Goal: Task Accomplishment & Management: Use online tool/utility

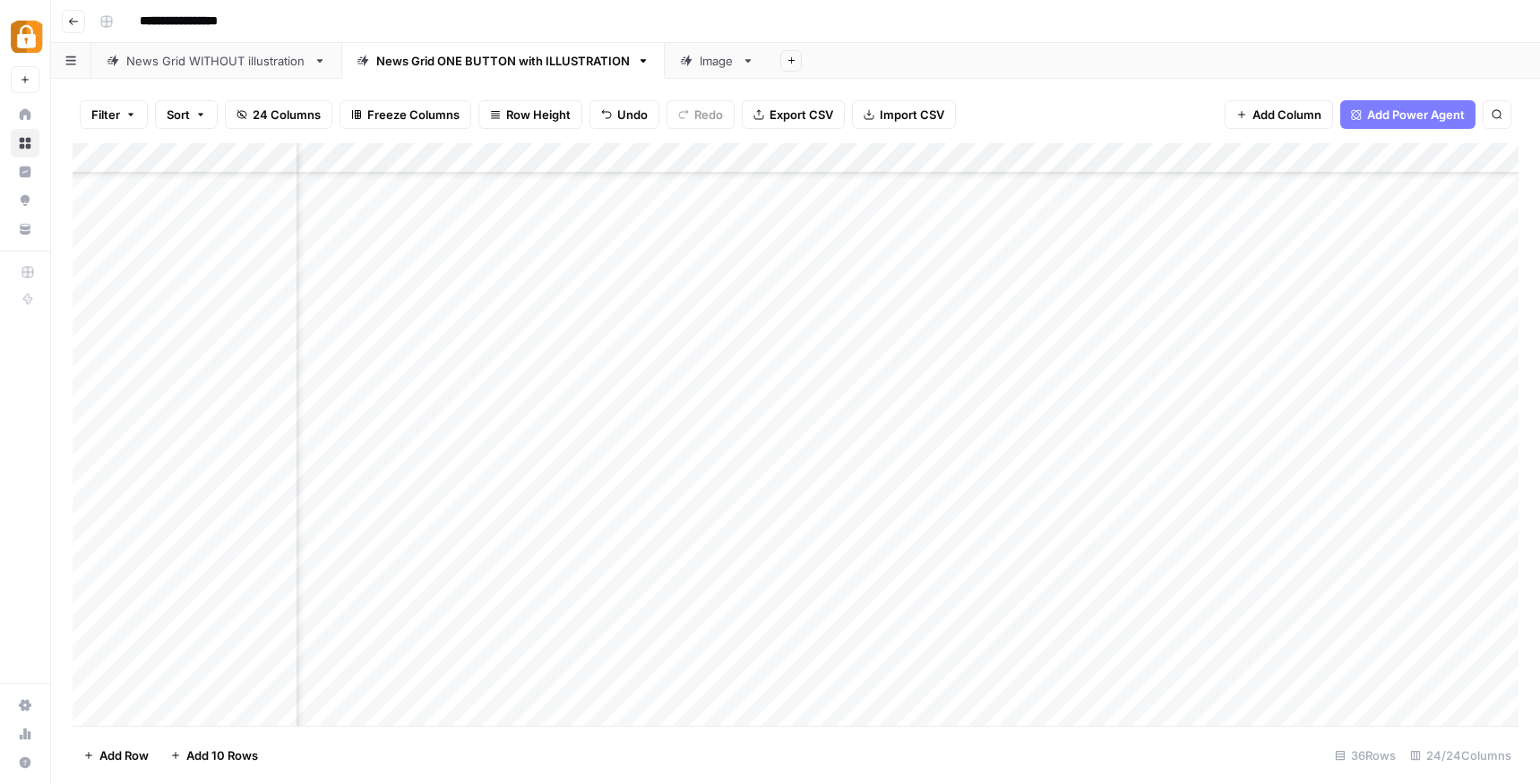
scroll to position [339, 1148]
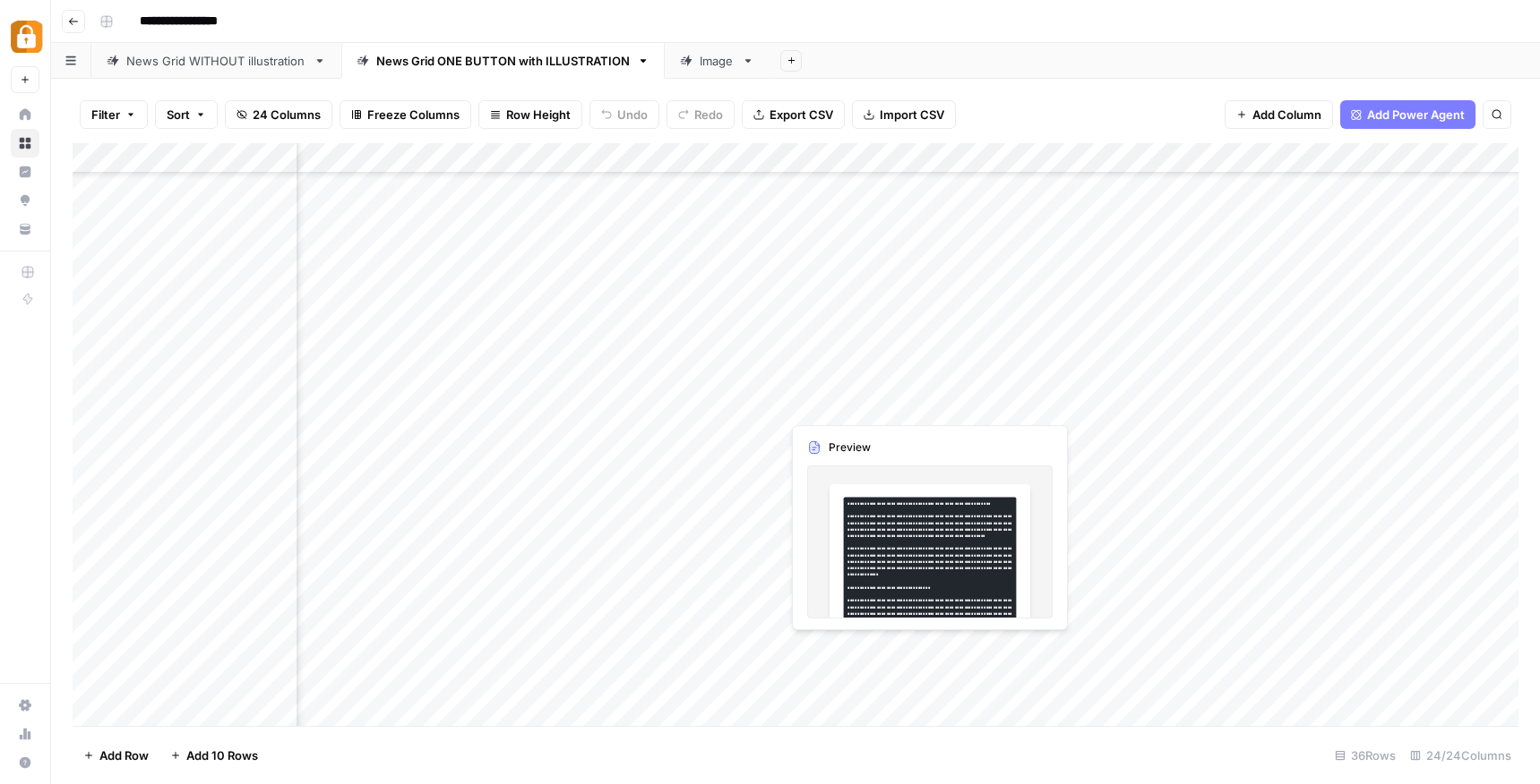
click at [847, 401] on div "Add Column" at bounding box center [795, 434] width 1446 height 583
click at [847, 400] on div "Add Column" at bounding box center [795, 434] width 1446 height 583
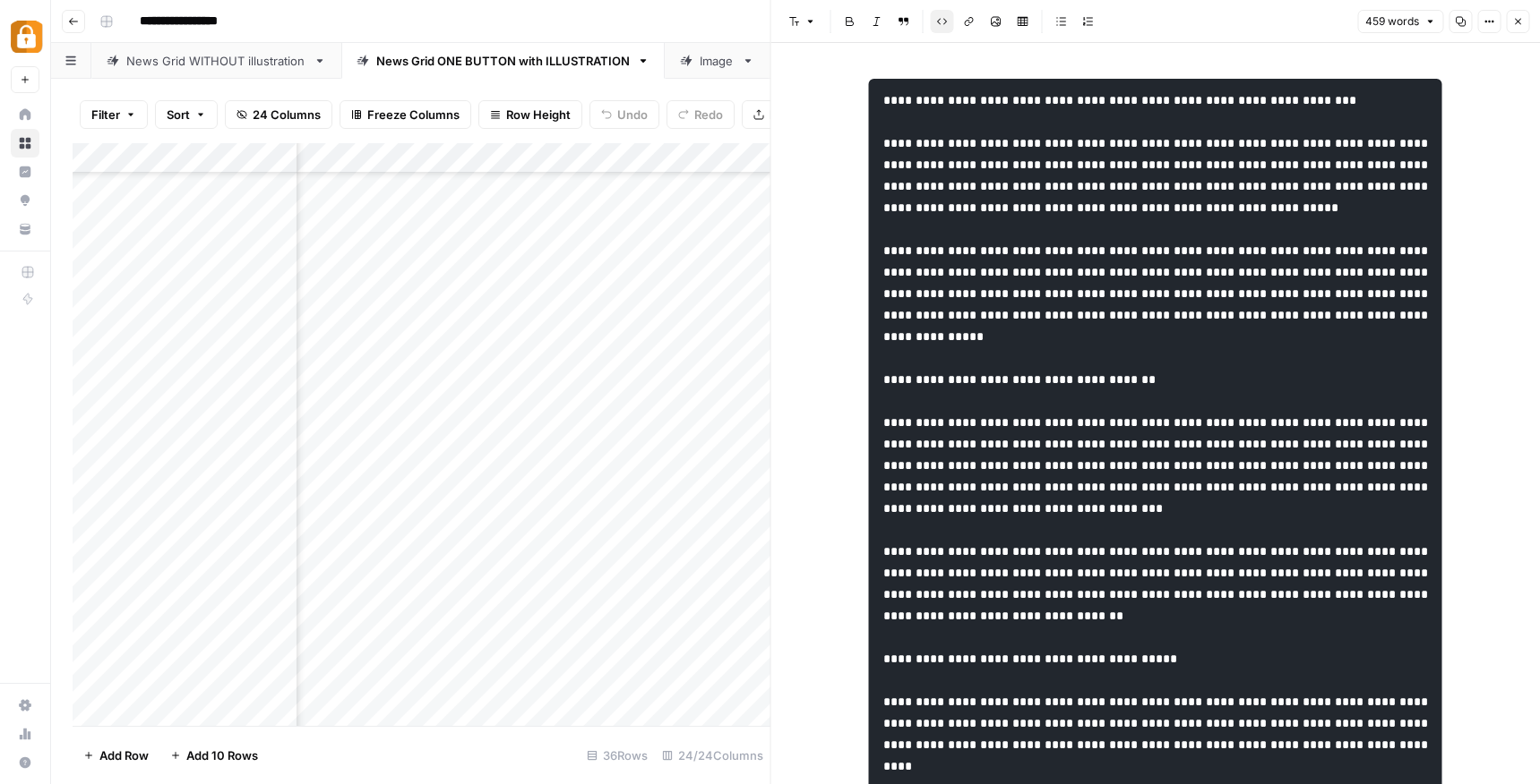
click at [737, 11] on div "**********" at bounding box center [807, 21] width 1430 height 29
click at [1520, 23] on icon "button" at bounding box center [1517, 21] width 11 height 11
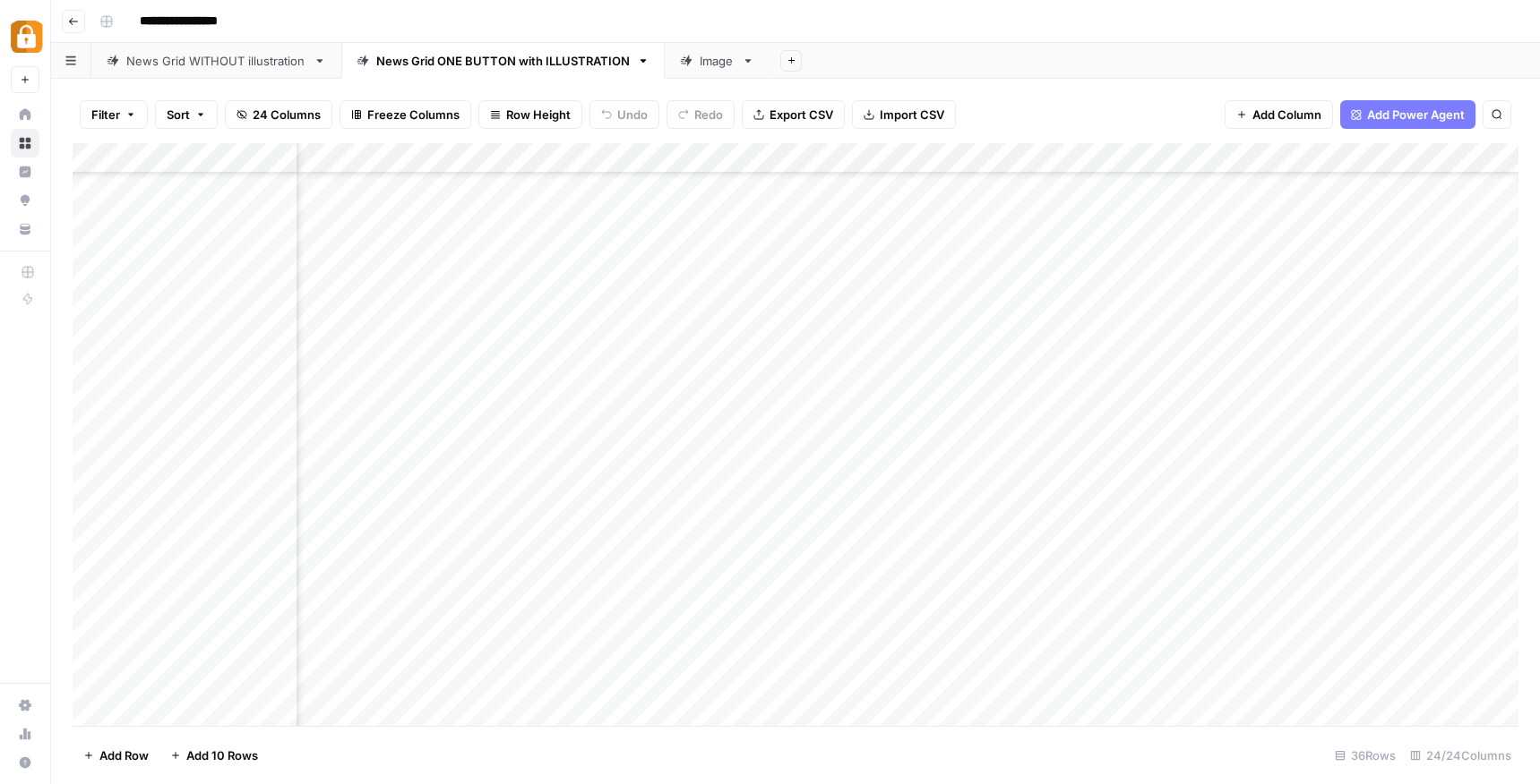
click at [1041, 422] on div "Add Column" at bounding box center [795, 434] width 1446 height 583
click at [1044, 401] on div "Add Column" at bounding box center [795, 434] width 1446 height 583
click at [1088, 435] on div "Add Column" at bounding box center [795, 434] width 1446 height 583
drag, startPoint x: 1160, startPoint y: 403, endPoint x: 1086, endPoint y: 162, distance: 252.1
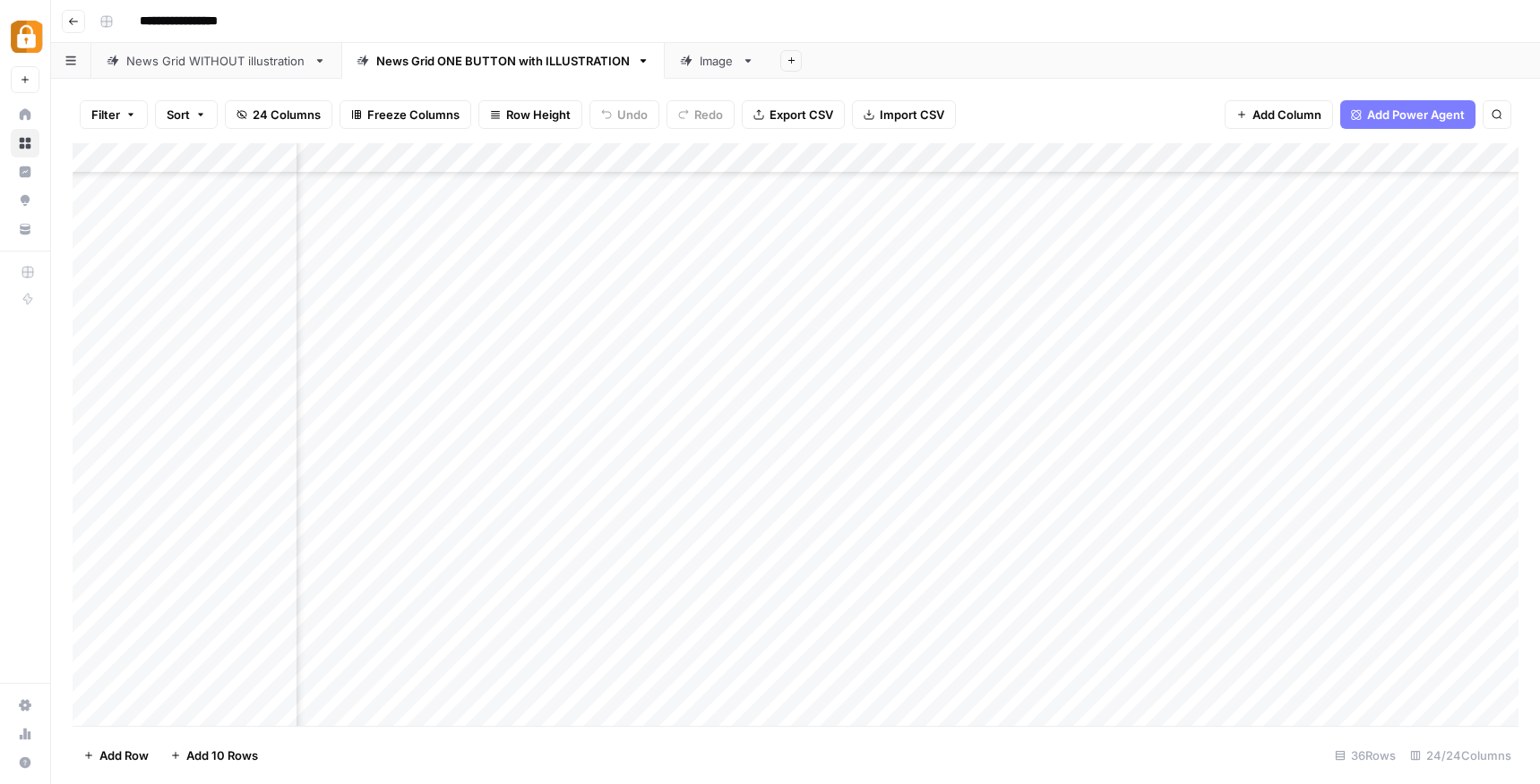
click at [1086, 162] on div "Add Column" at bounding box center [795, 434] width 1446 height 583
click at [1071, 80] on div "Filter Sort 24 Columns Freeze Columns Row Height Undo Redo Export CSV Import CS…" at bounding box center [794, 431] width 1488 height 706
click at [1024, 544] on div "Add Column" at bounding box center [795, 434] width 1446 height 583
click at [1221, 404] on div "Add Column" at bounding box center [795, 434] width 1446 height 583
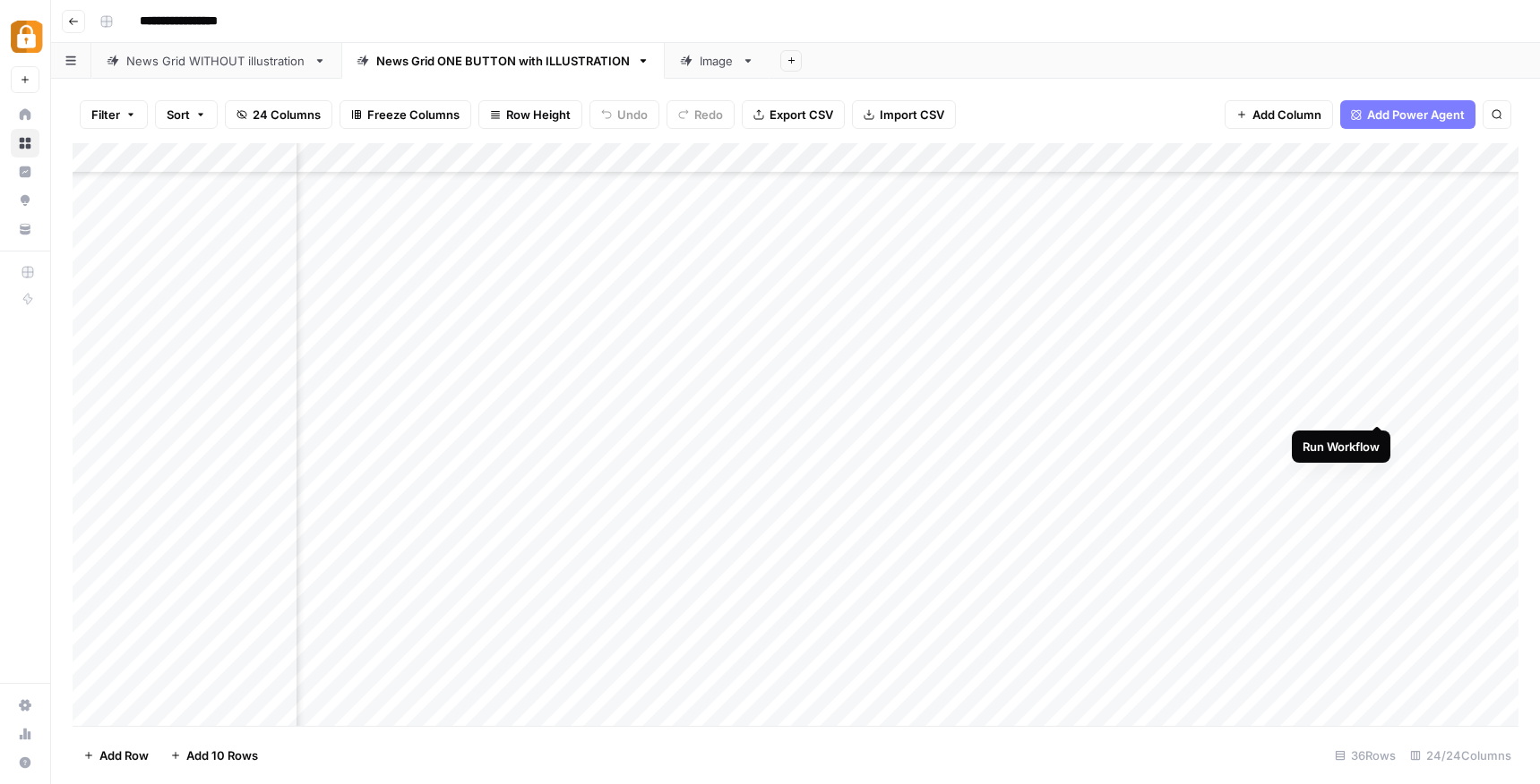
click at [1372, 406] on div "Add Column" at bounding box center [795, 434] width 1446 height 583
click at [1057, 398] on div "Add Column" at bounding box center [795, 434] width 1446 height 583
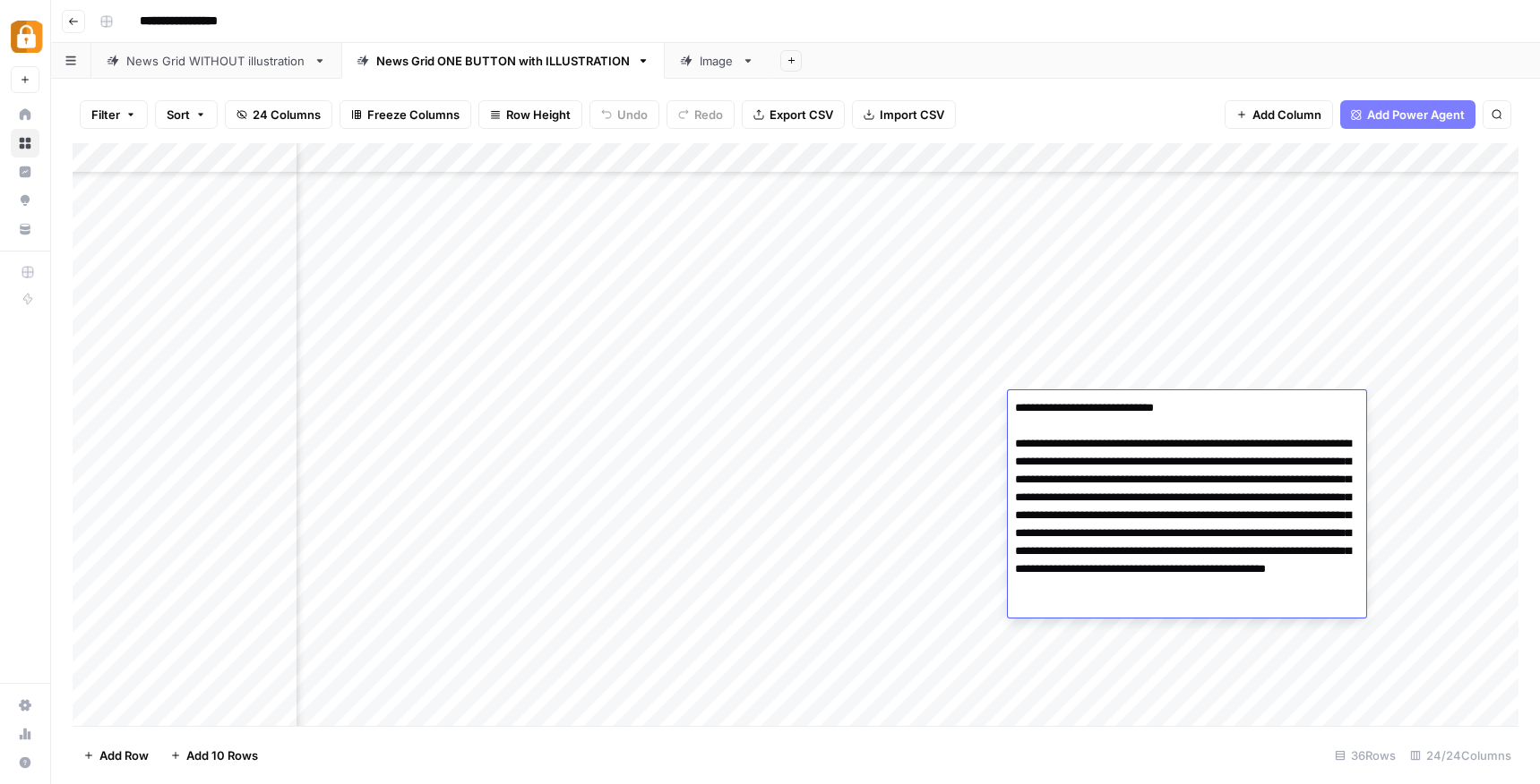
scroll to position [480, 2439]
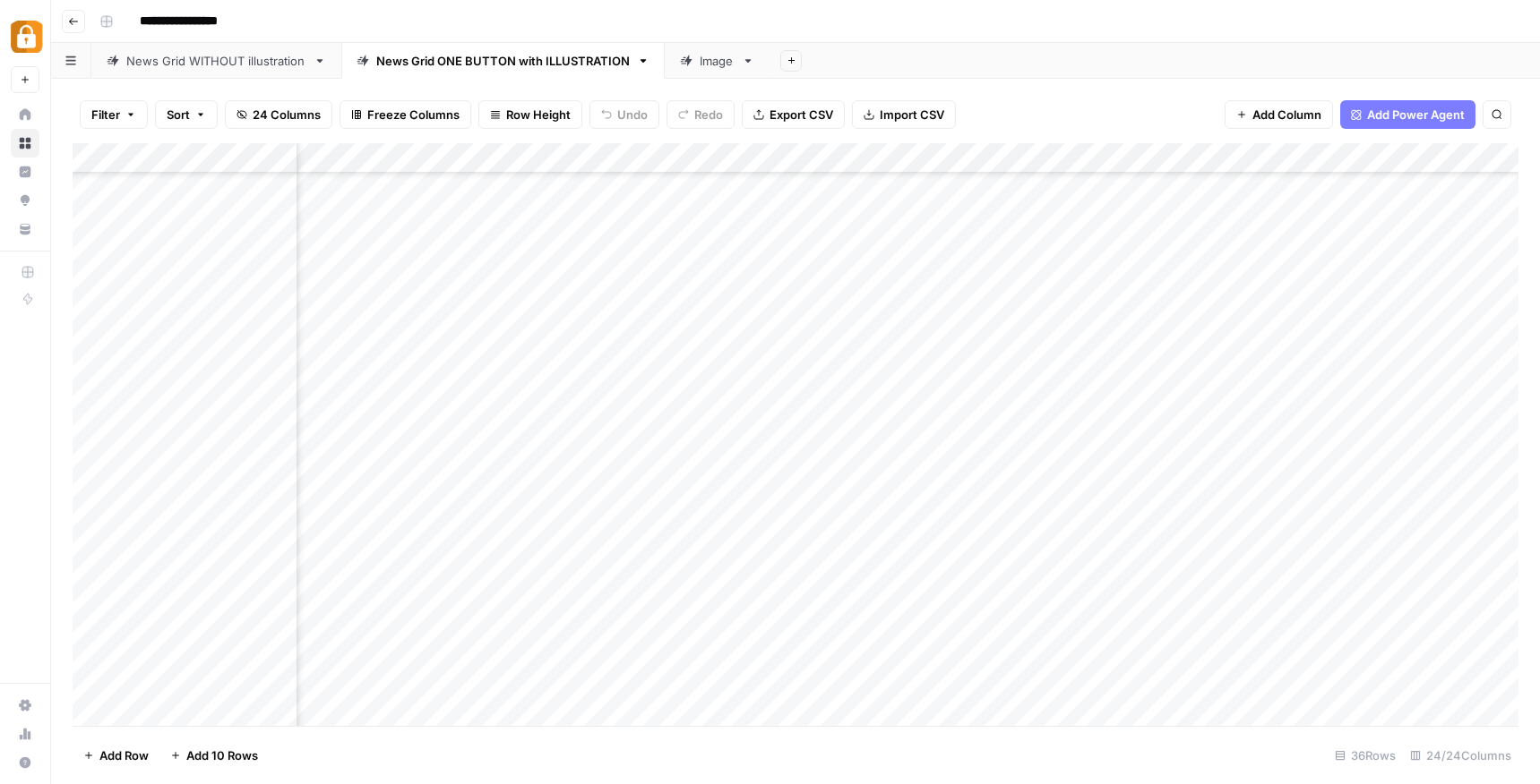
click at [956, 402] on div "Add Column" at bounding box center [795, 434] width 1446 height 583
click at [1102, 407] on div "Add Column" at bounding box center [795, 434] width 1446 height 583
click at [1190, 407] on div "Add Column" at bounding box center [795, 434] width 1446 height 583
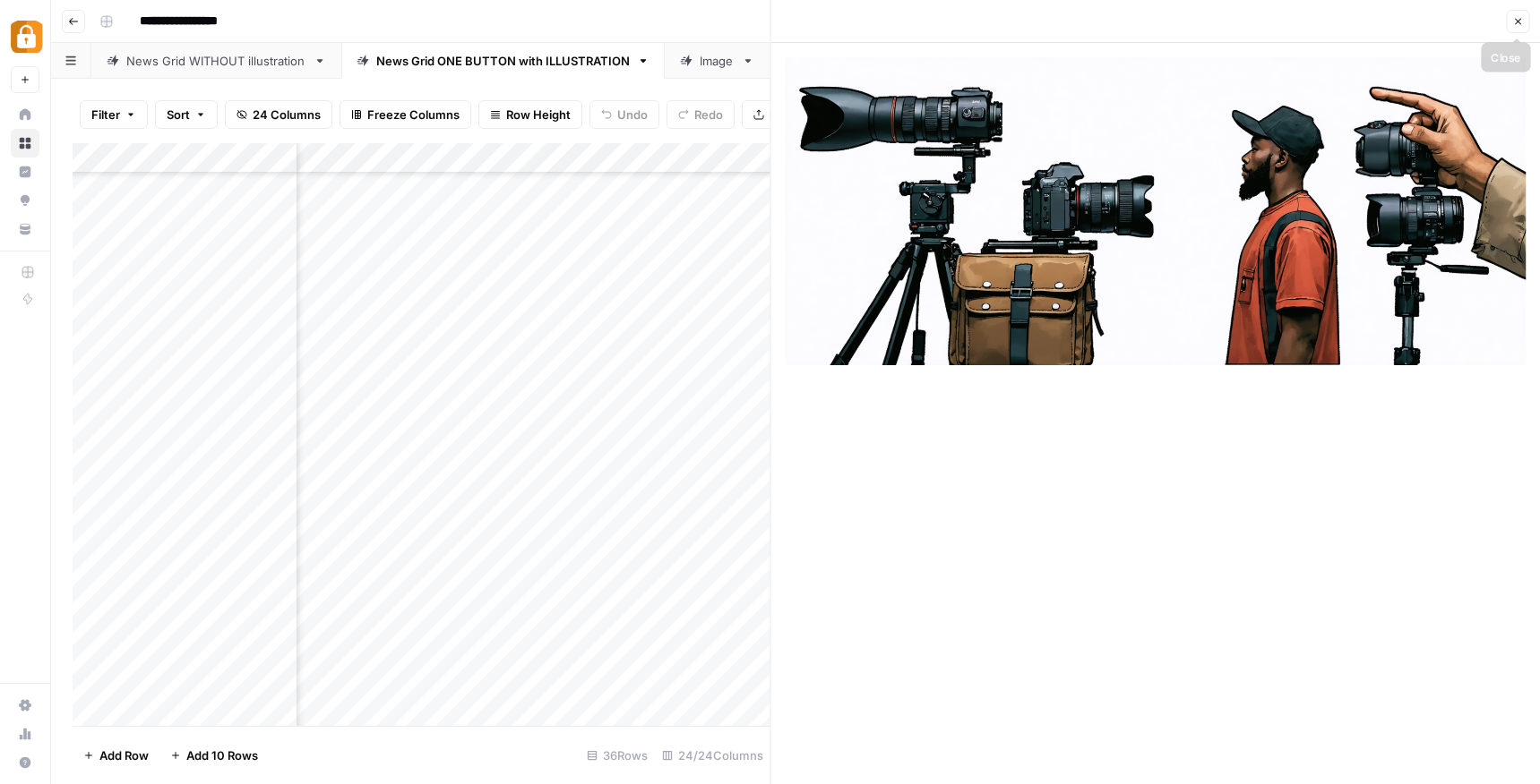
click at [1523, 23] on button "Close" at bounding box center [1517, 21] width 23 height 23
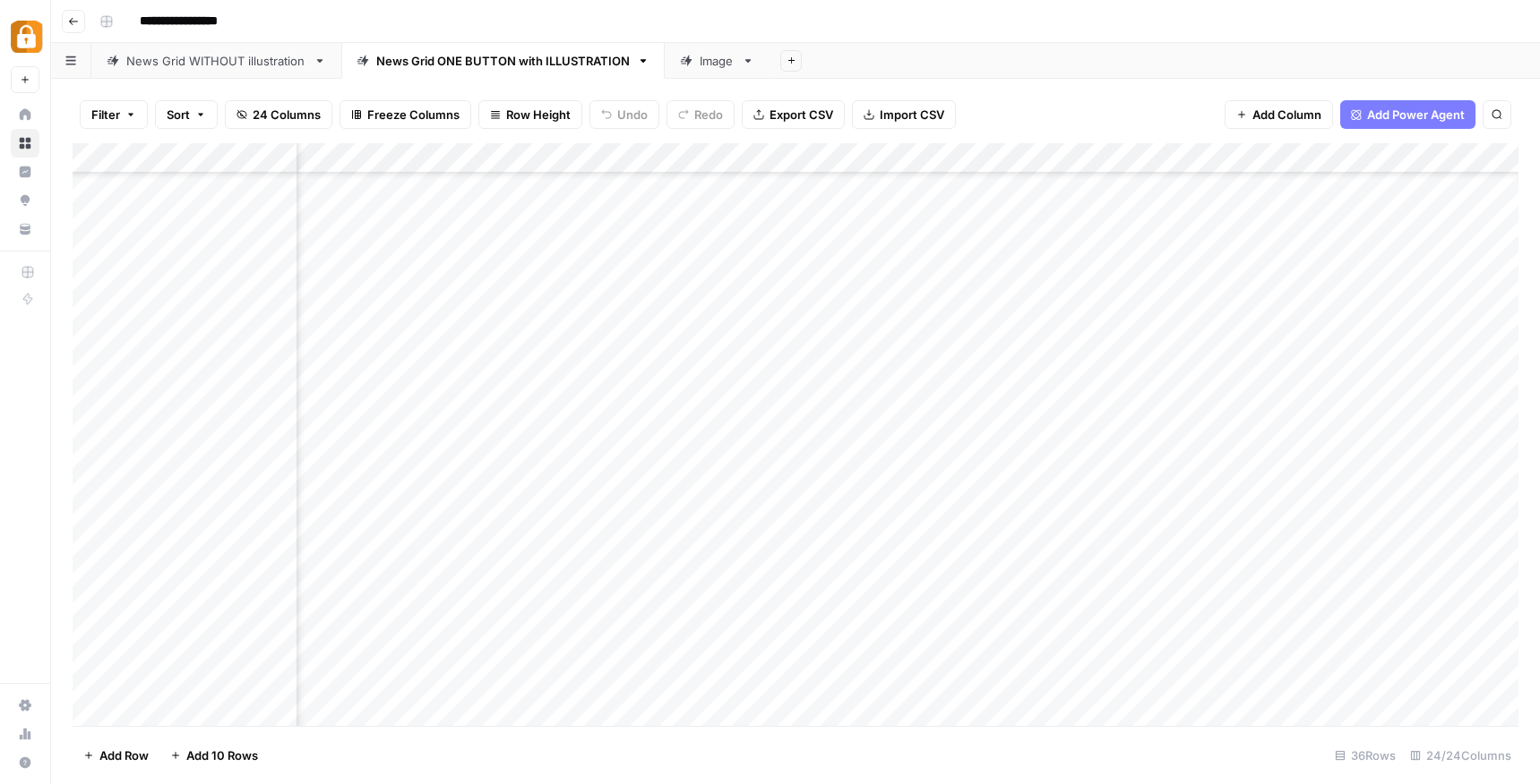
click at [824, 403] on div "Add Column" at bounding box center [795, 434] width 1446 height 583
click at [1096, 406] on div "Add Column" at bounding box center [795, 434] width 1446 height 583
click at [1021, 408] on div "Add Column" at bounding box center [795, 434] width 1446 height 583
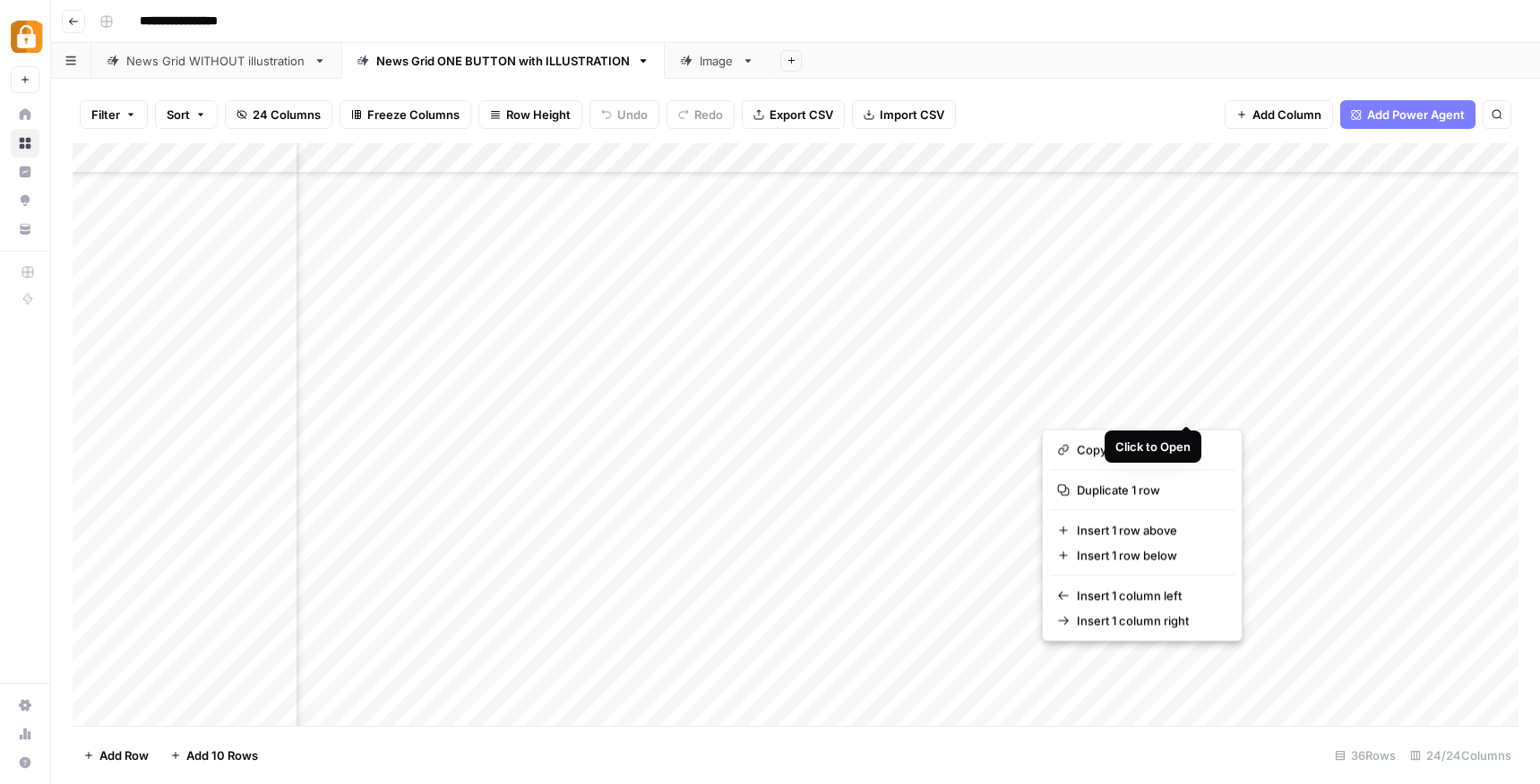
drag, startPoint x: 1118, startPoint y: 401, endPoint x: 1096, endPoint y: 413, distance: 25.1
click at [1096, 413] on button "button" at bounding box center [1122, 407] width 162 height 32
click at [1186, 406] on button "button" at bounding box center [1122, 407] width 162 height 32
drag, startPoint x: 1186, startPoint y: 399, endPoint x: 1169, endPoint y: 404, distance: 17.7
click at [1175, 399] on button "button" at bounding box center [1122, 407] width 162 height 32
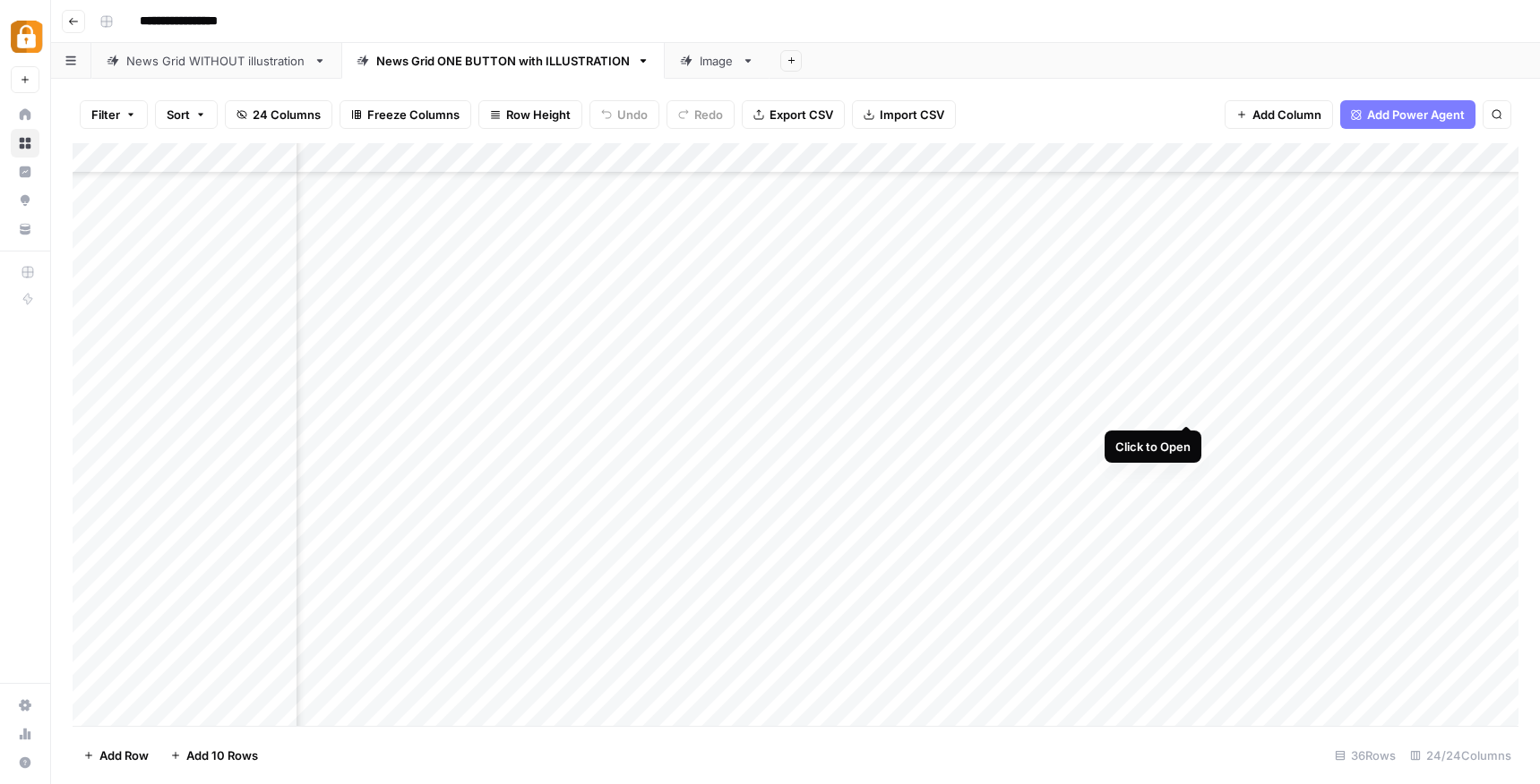
click at [1177, 389] on div "Add Column" at bounding box center [795, 434] width 1446 height 583
click at [1188, 405] on div "Add Column" at bounding box center [795, 434] width 1446 height 583
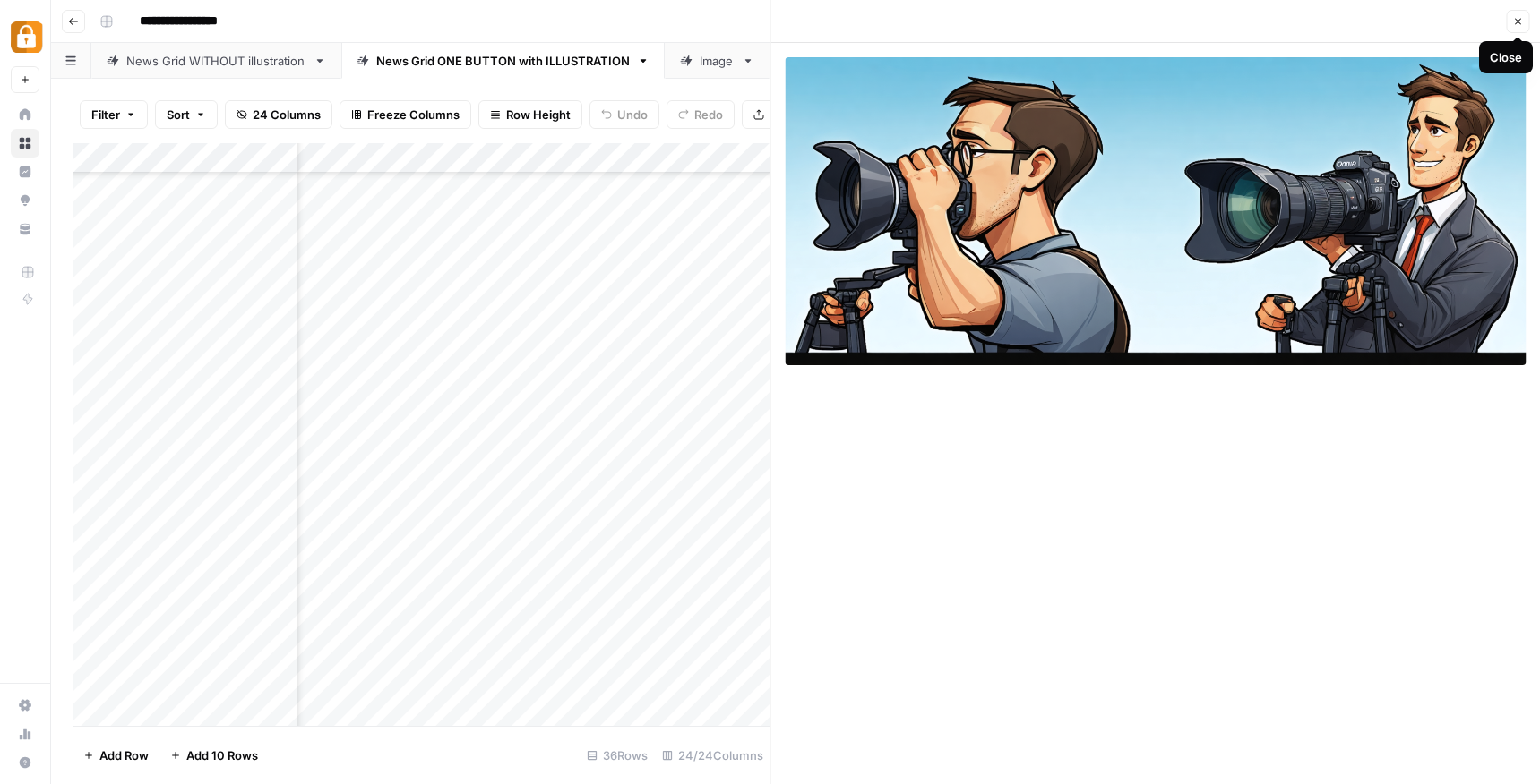
click at [1519, 14] on button "Close" at bounding box center [1517, 21] width 23 height 23
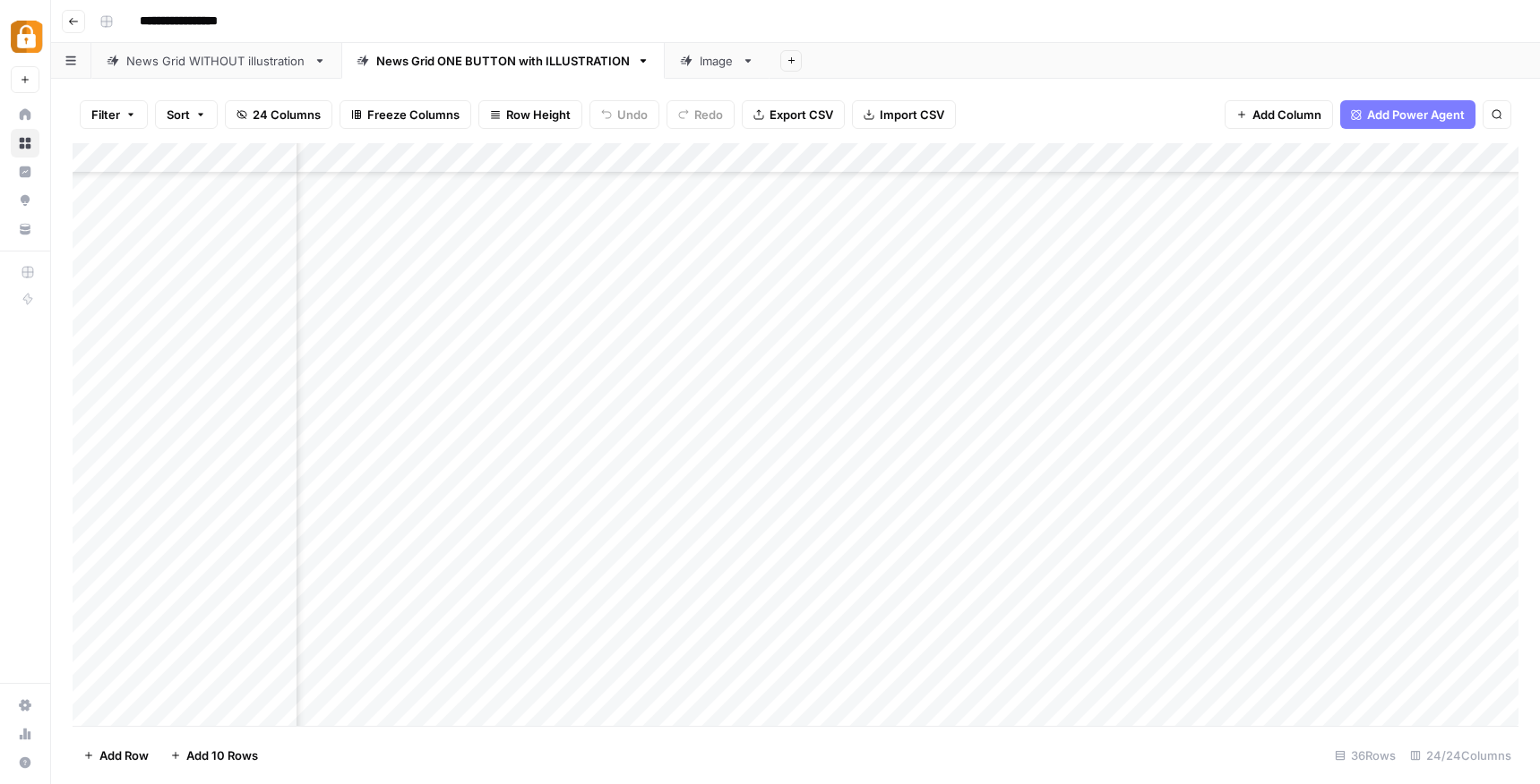
click at [838, 405] on div "Add Column" at bounding box center [795, 434] width 1446 height 583
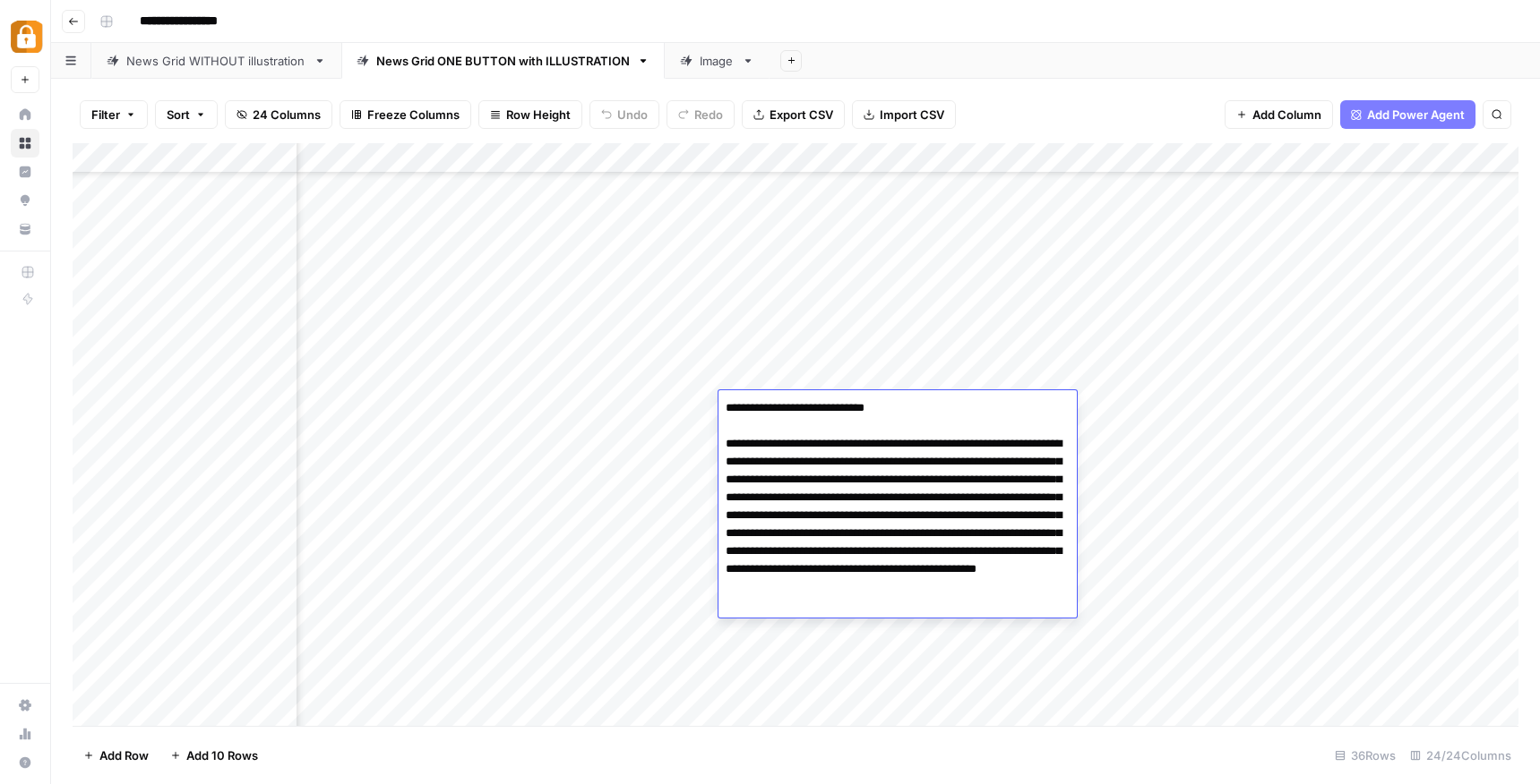
click at [838, 405] on textarea "**********" at bounding box center [898, 507] width 358 height 222
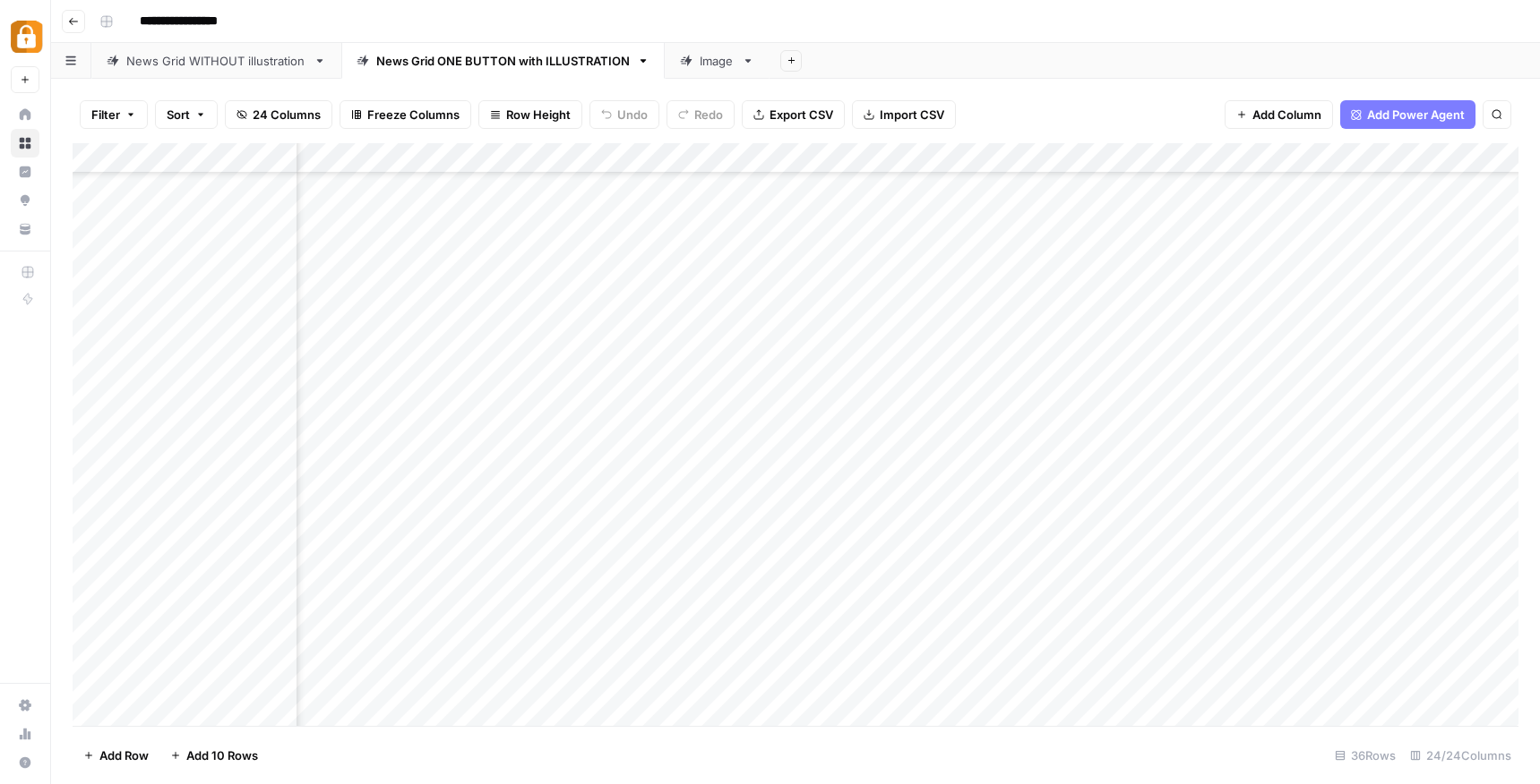
click at [1093, 434] on div "Add Column" at bounding box center [795, 434] width 1446 height 583
click at [1182, 410] on div "Add Column" at bounding box center [795, 434] width 1446 height 583
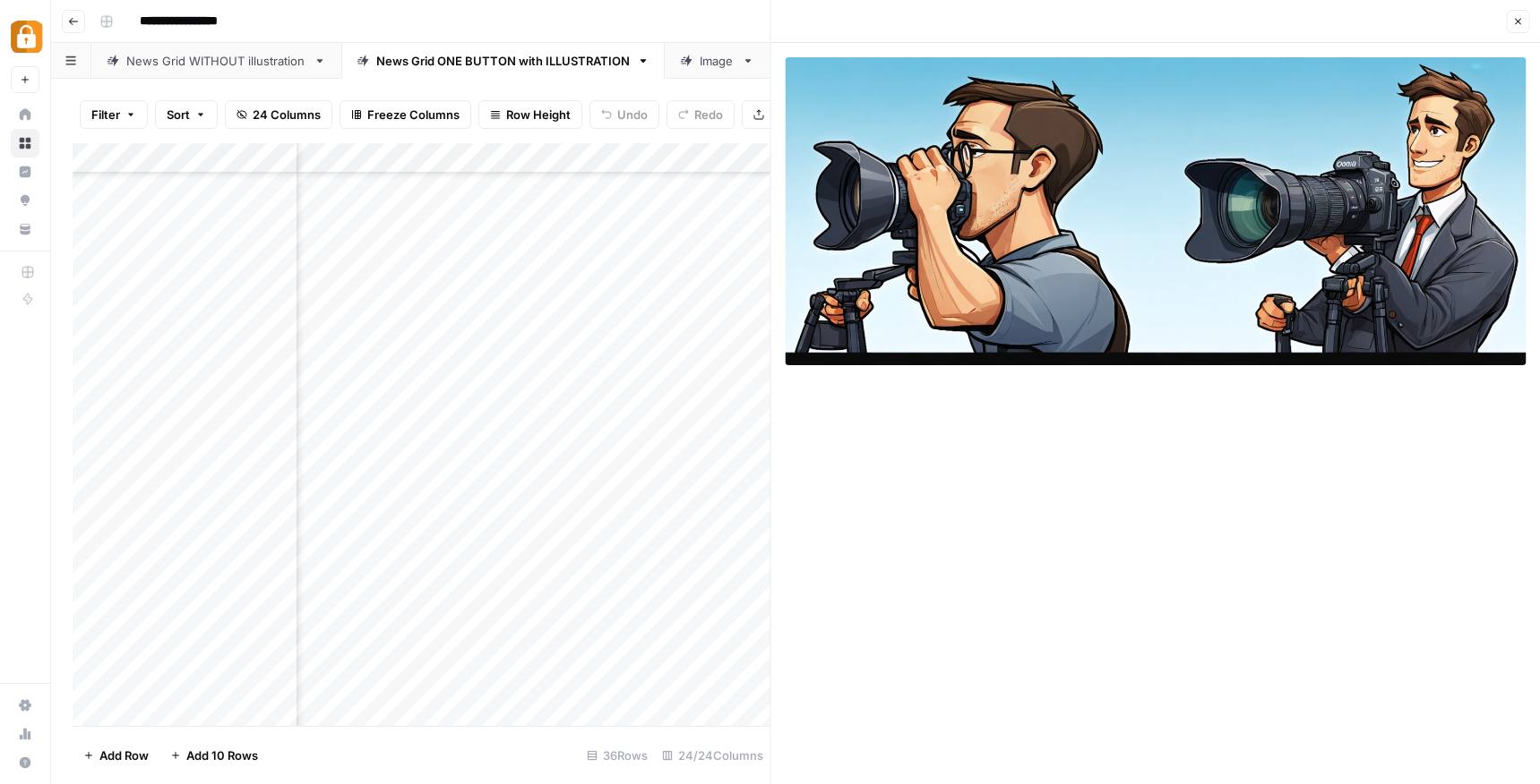
click at [1521, 29] on button "Close" at bounding box center [1517, 21] width 23 height 23
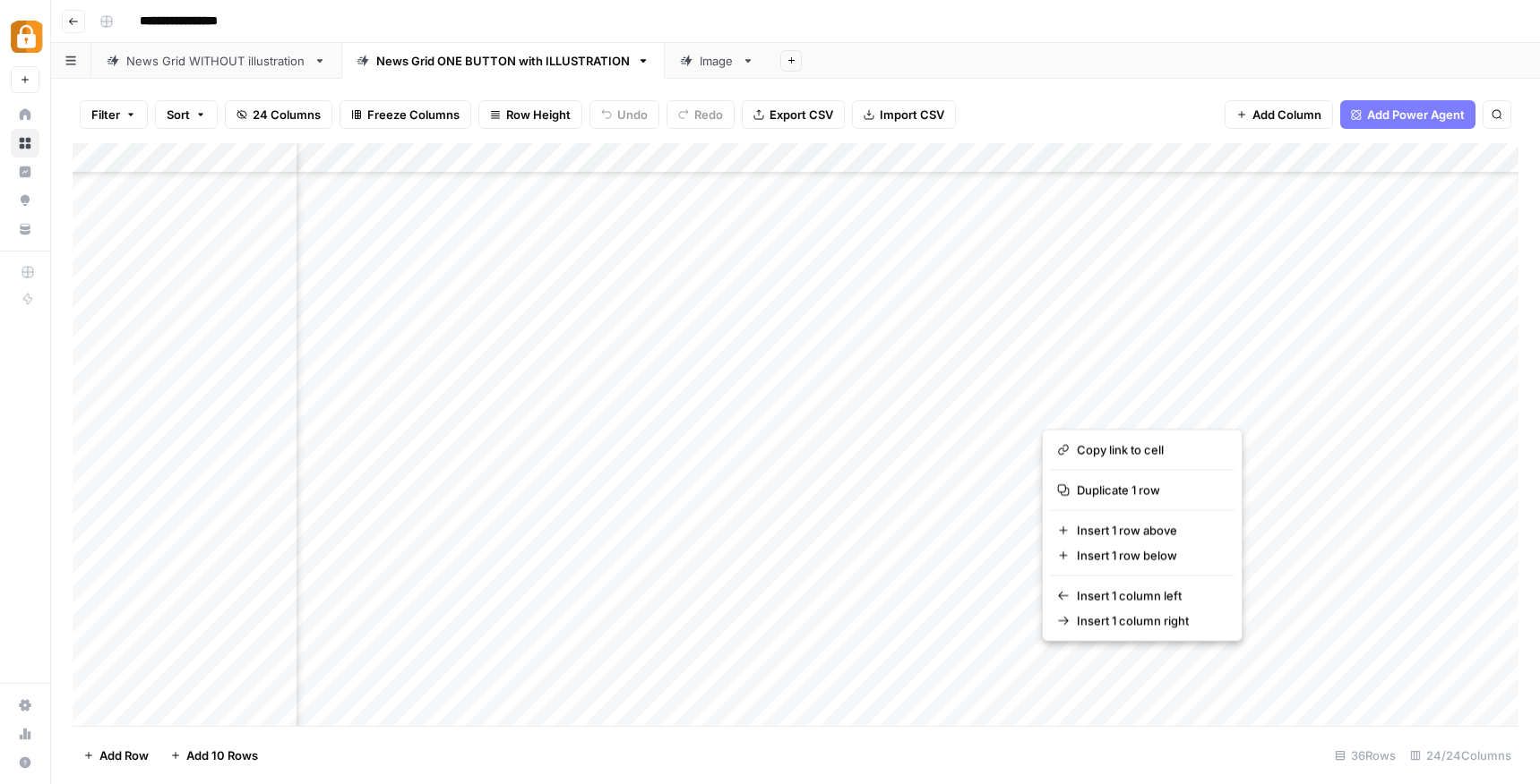
click at [1113, 401] on div "Add Column" at bounding box center [795, 434] width 1446 height 583
click at [1116, 407] on button "button" at bounding box center [1122, 407] width 162 height 32
click at [1072, 407] on button "button" at bounding box center [1122, 407] width 162 height 32
click at [1111, 407] on button "button" at bounding box center [1122, 407] width 162 height 32
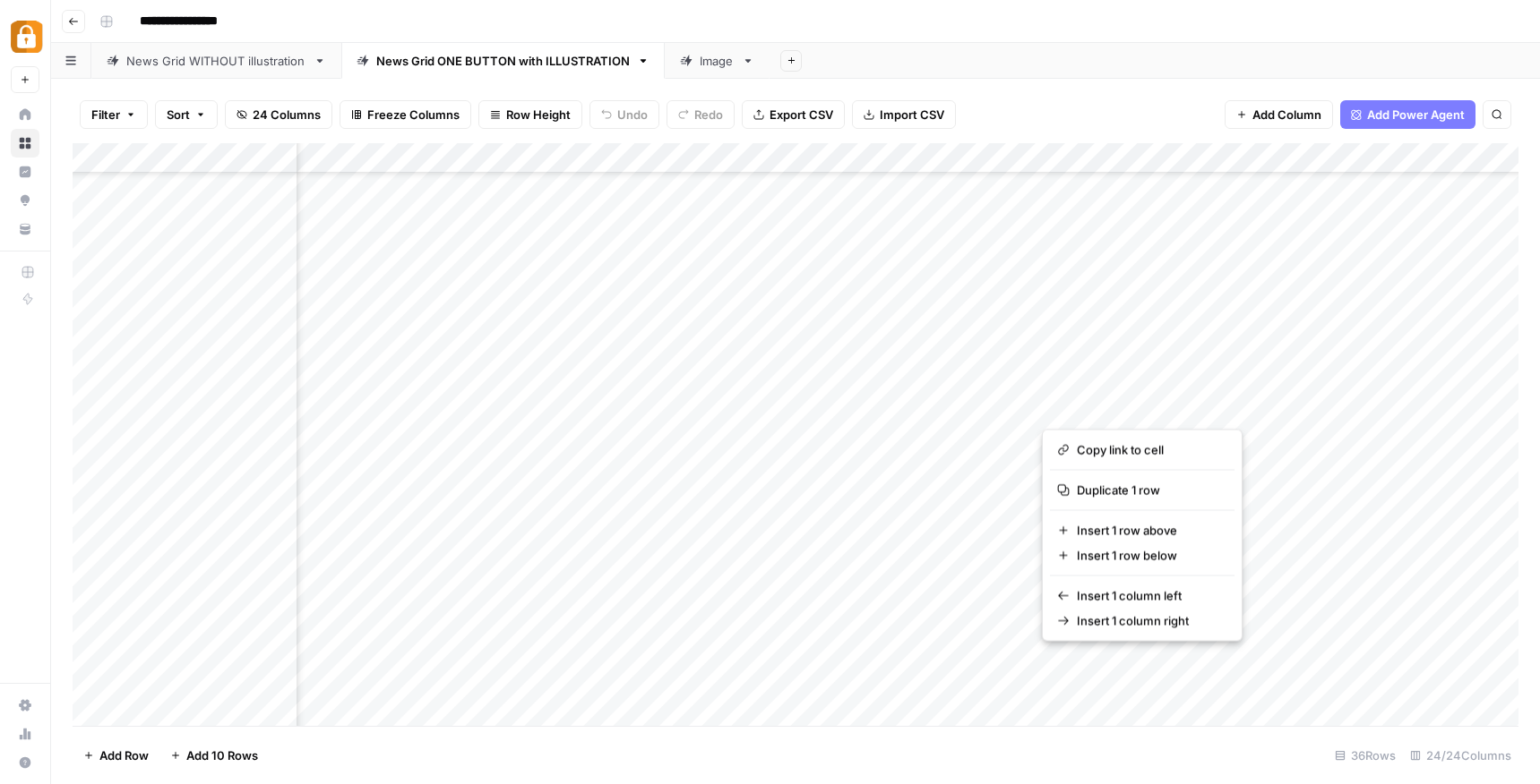
click at [1111, 407] on button "button" at bounding box center [1122, 407] width 162 height 32
click at [1003, 408] on div "Add Column" at bounding box center [795, 434] width 1446 height 583
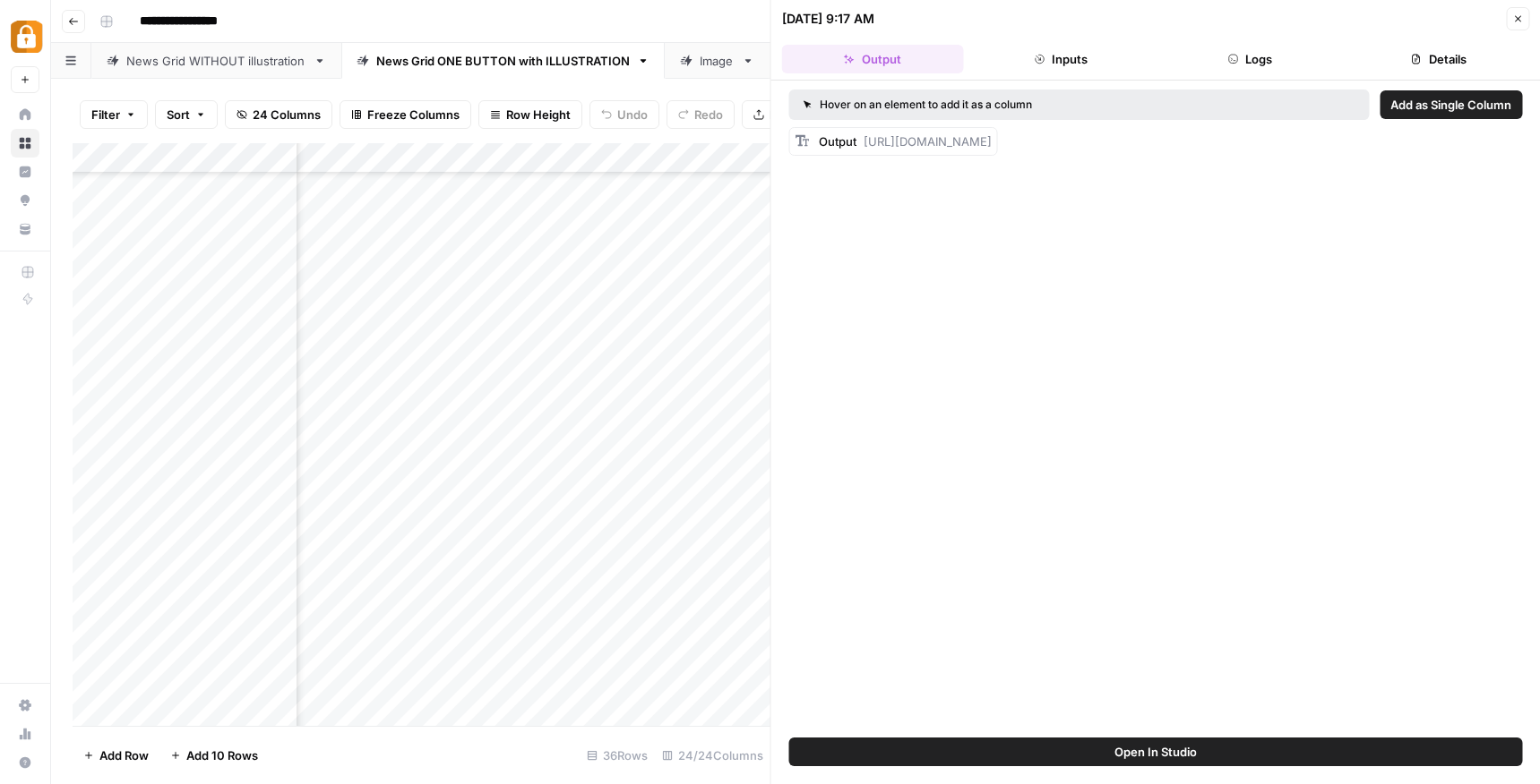
click at [1513, 27] on button "Close" at bounding box center [1517, 18] width 23 height 23
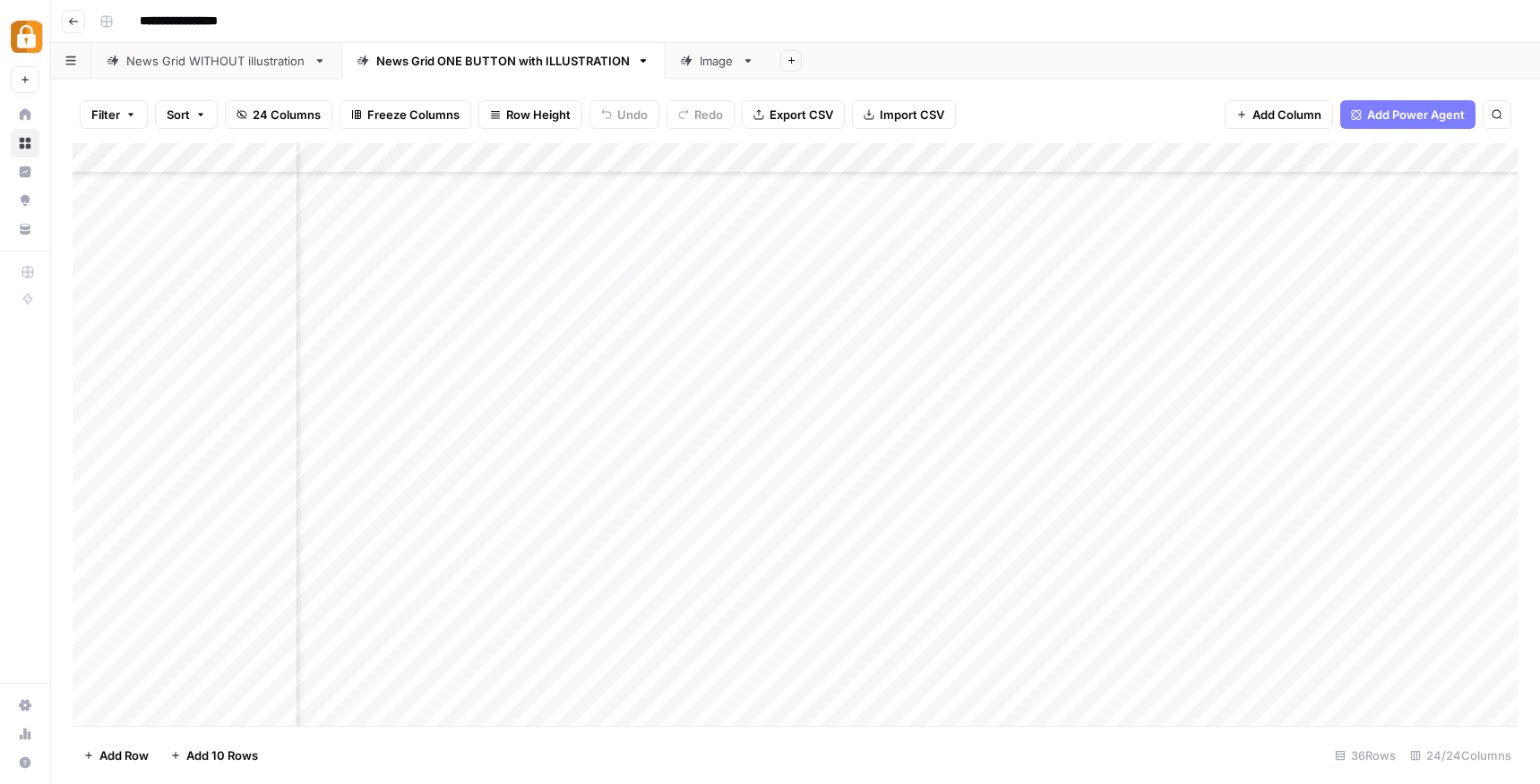
click at [834, 405] on div "Add Column" at bounding box center [795, 434] width 1446 height 583
click at [928, 411] on div "Add Column" at bounding box center [795, 434] width 1446 height 583
click at [1027, 409] on div "Add Column" at bounding box center [795, 434] width 1446 height 583
click at [1111, 407] on div "Add Column" at bounding box center [795, 434] width 1446 height 583
click at [1183, 405] on div "Add Column" at bounding box center [795, 434] width 1446 height 583
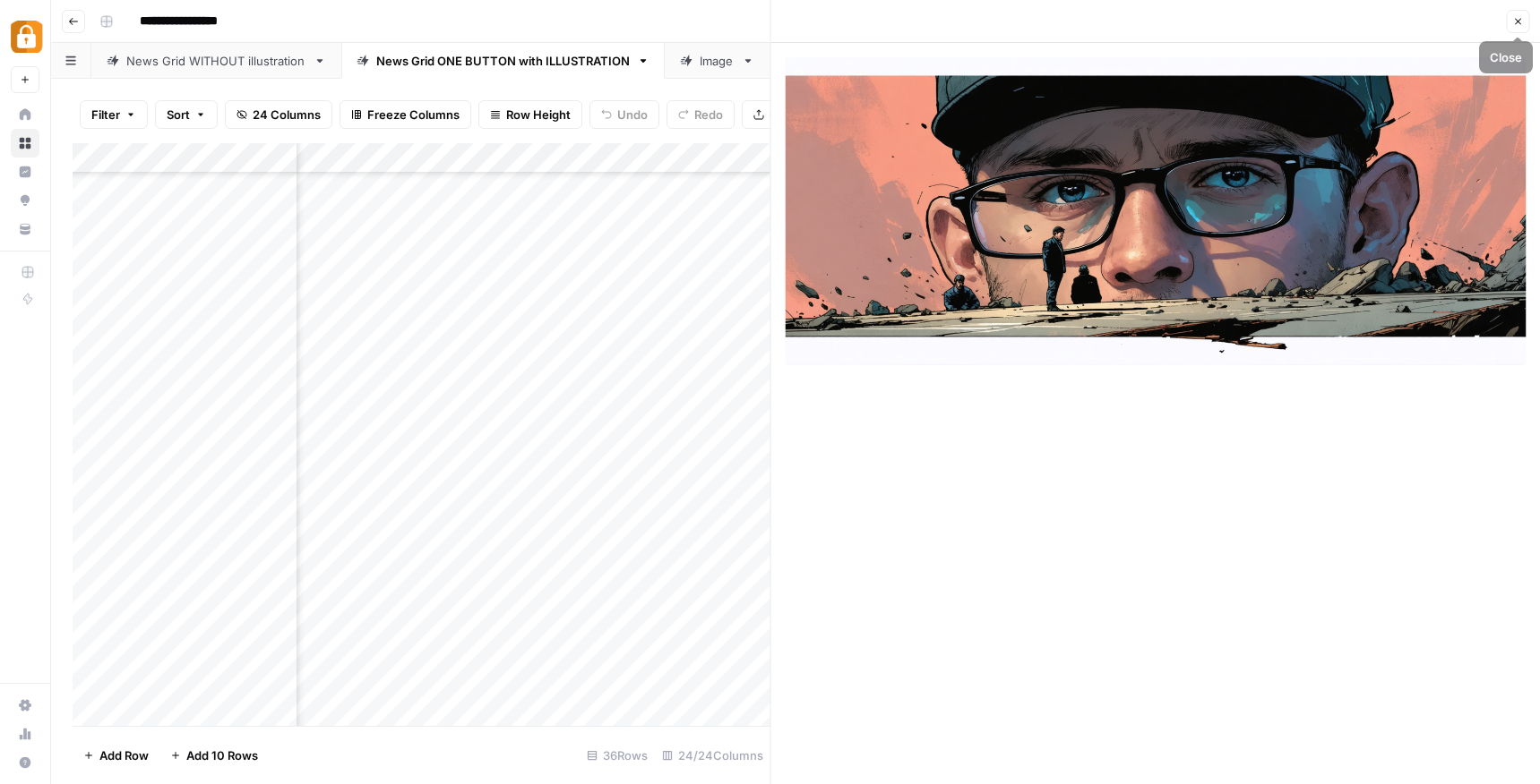
click at [1515, 19] on icon "button" at bounding box center [1518, 22] width 6 height 6
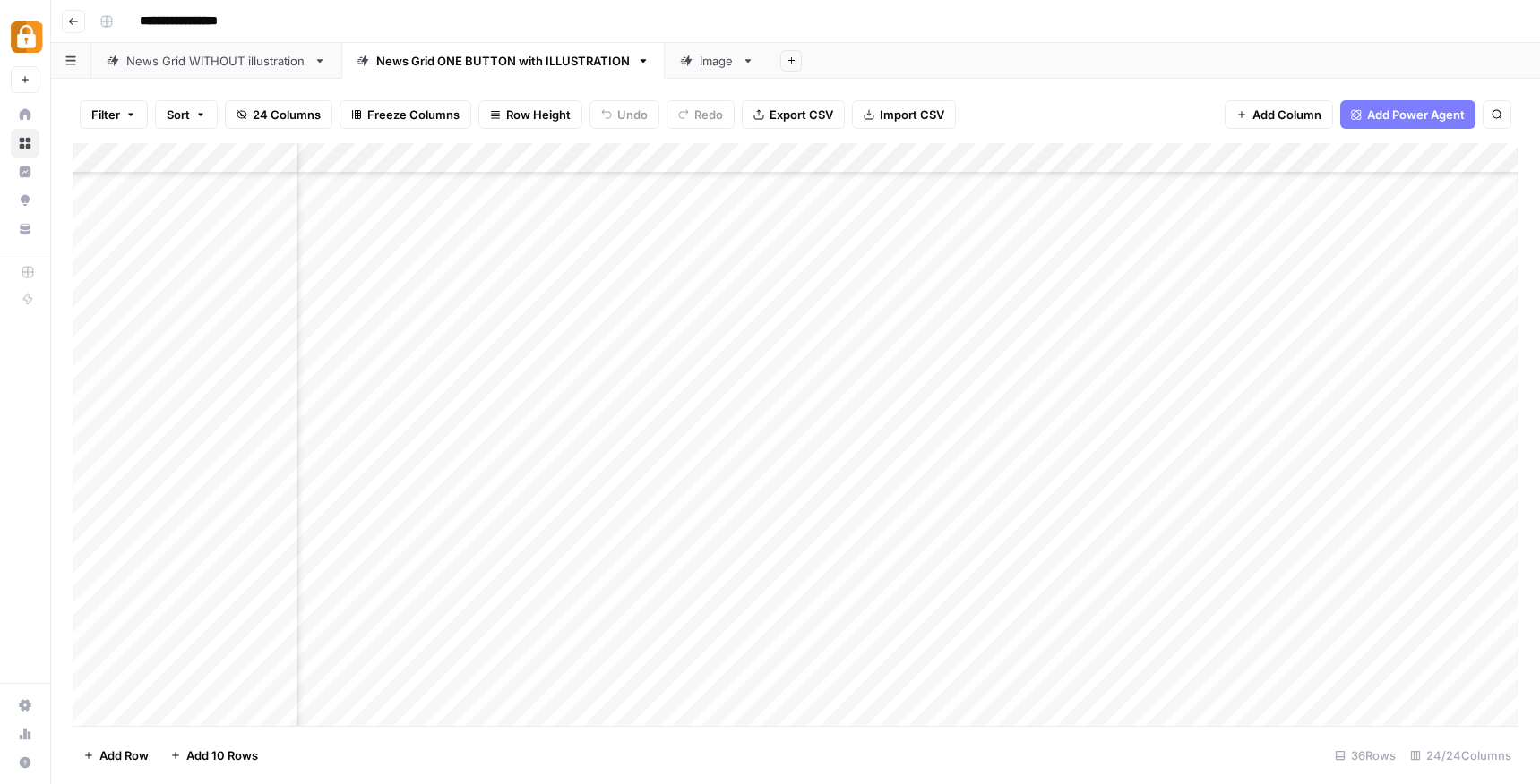
click at [925, 409] on div "Add Column" at bounding box center [795, 434] width 1446 height 583
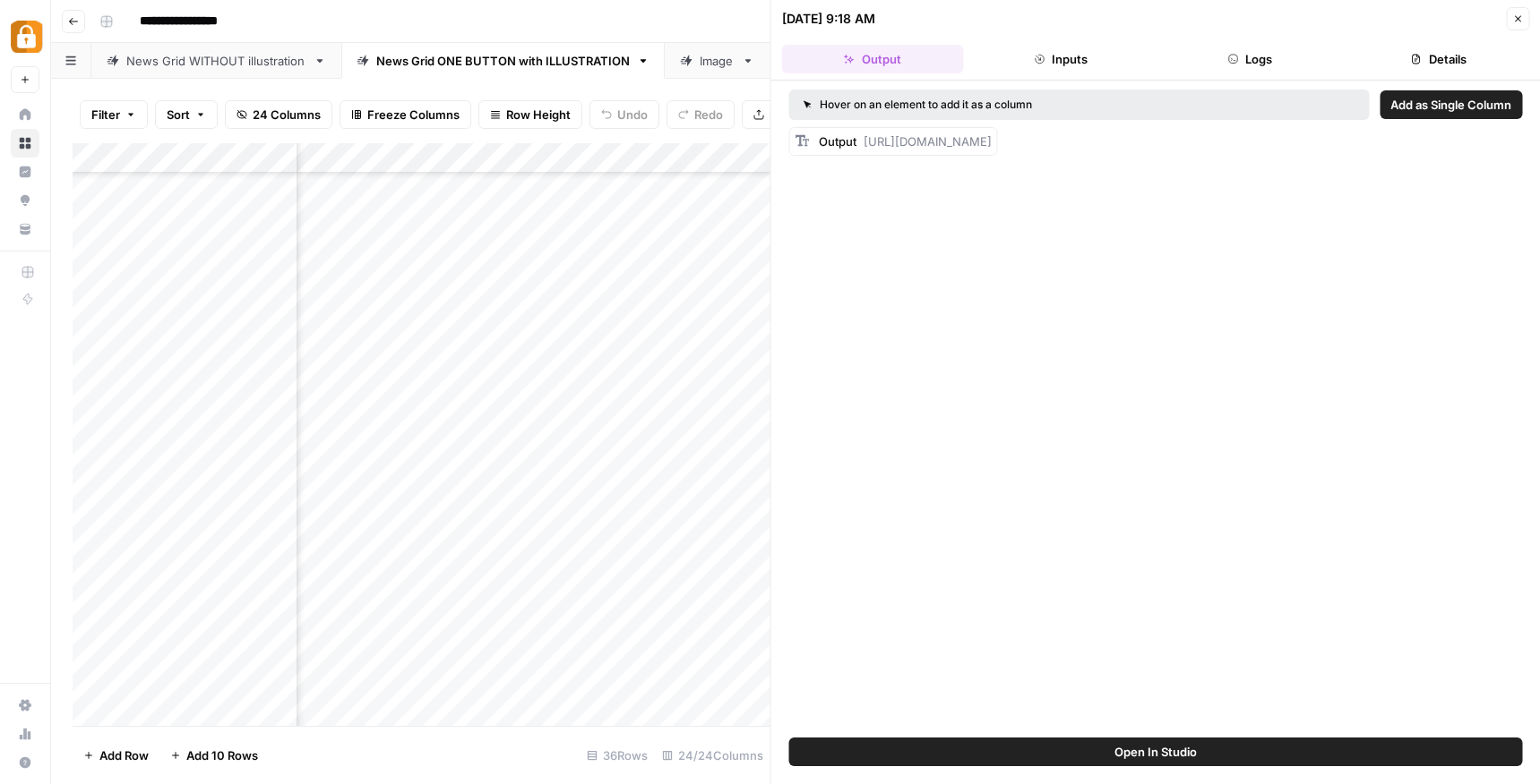
click at [1510, 20] on button "Close" at bounding box center [1517, 18] width 23 height 23
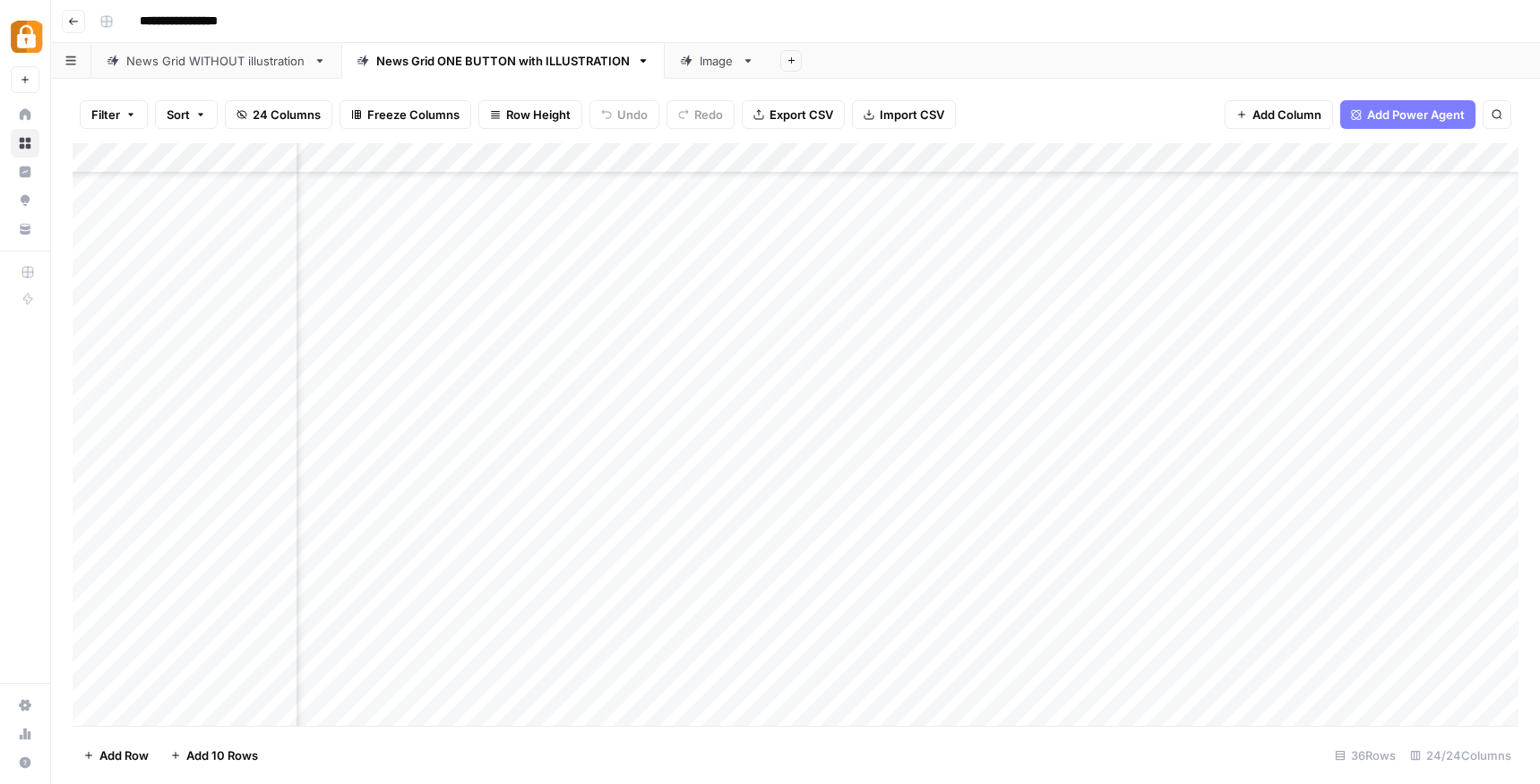
click at [820, 407] on div "Add Column" at bounding box center [795, 434] width 1446 height 583
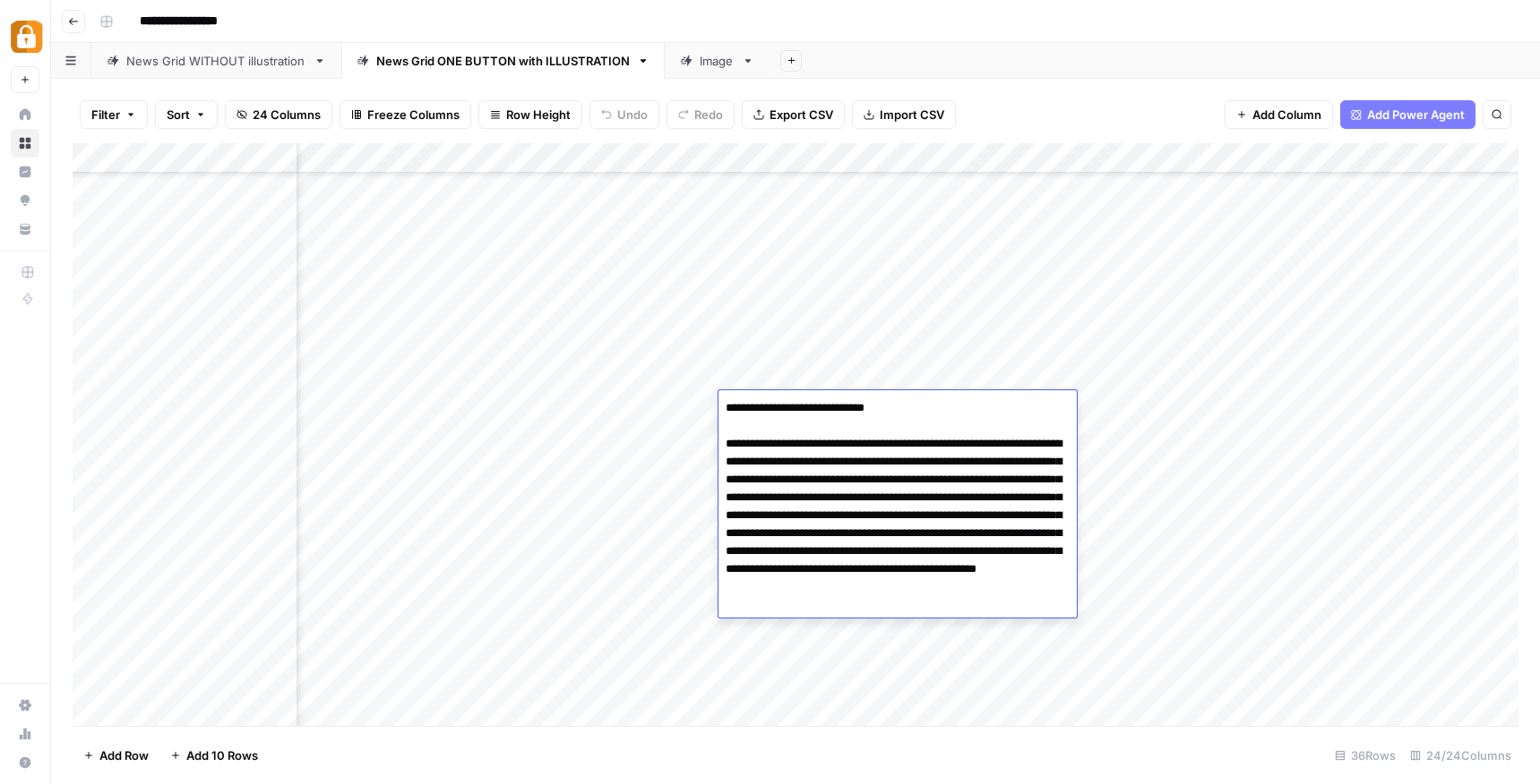
click at [820, 407] on textarea "**********" at bounding box center [898, 507] width 358 height 222
click at [727, 412] on textarea "**********" at bounding box center [898, 507] width 358 height 222
drag, startPoint x: 727, startPoint y: 412, endPoint x: 999, endPoint y: 644, distance: 357.5
click at [999, 644] on body "**********" at bounding box center [770, 392] width 1540 height 784
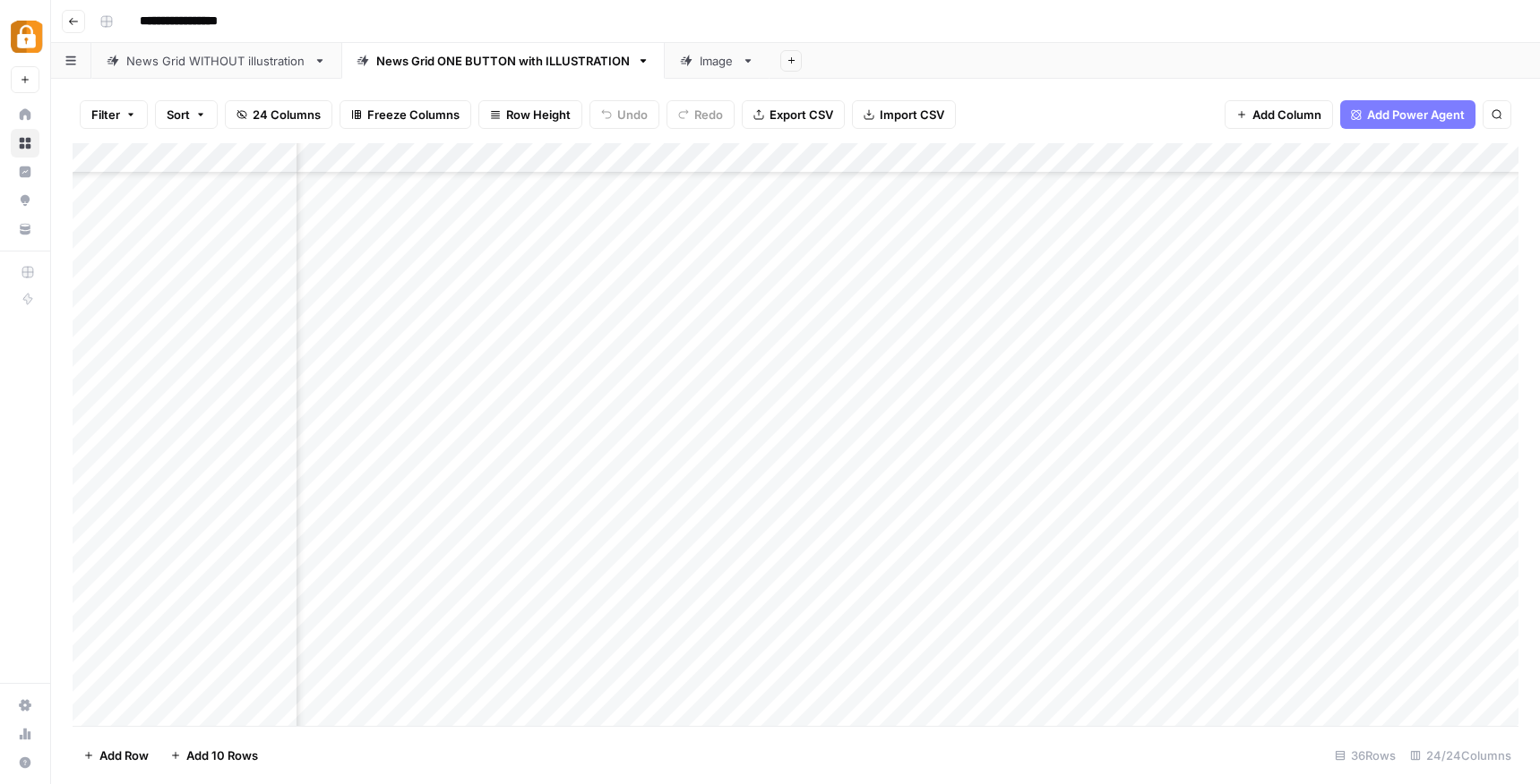
click at [1112, 75] on div "Add Sheet" at bounding box center [1155, 61] width 770 height 36
click at [1331, 400] on div "Add Column" at bounding box center [795, 434] width 1446 height 583
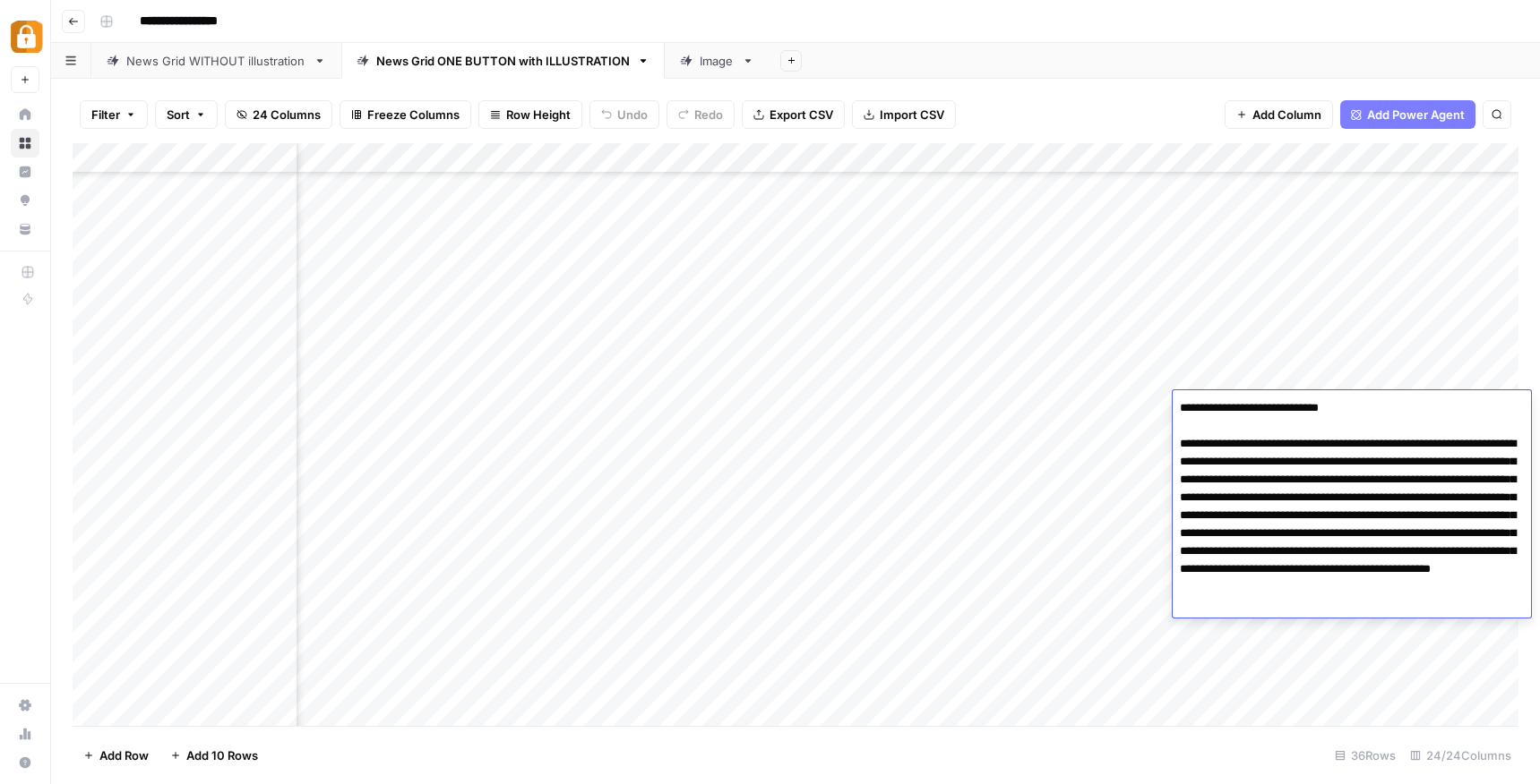
click at [1331, 400] on textarea "**********" at bounding box center [1351, 507] width 358 height 222
click at [1337, 440] on textarea "**********" at bounding box center [1351, 507] width 358 height 222
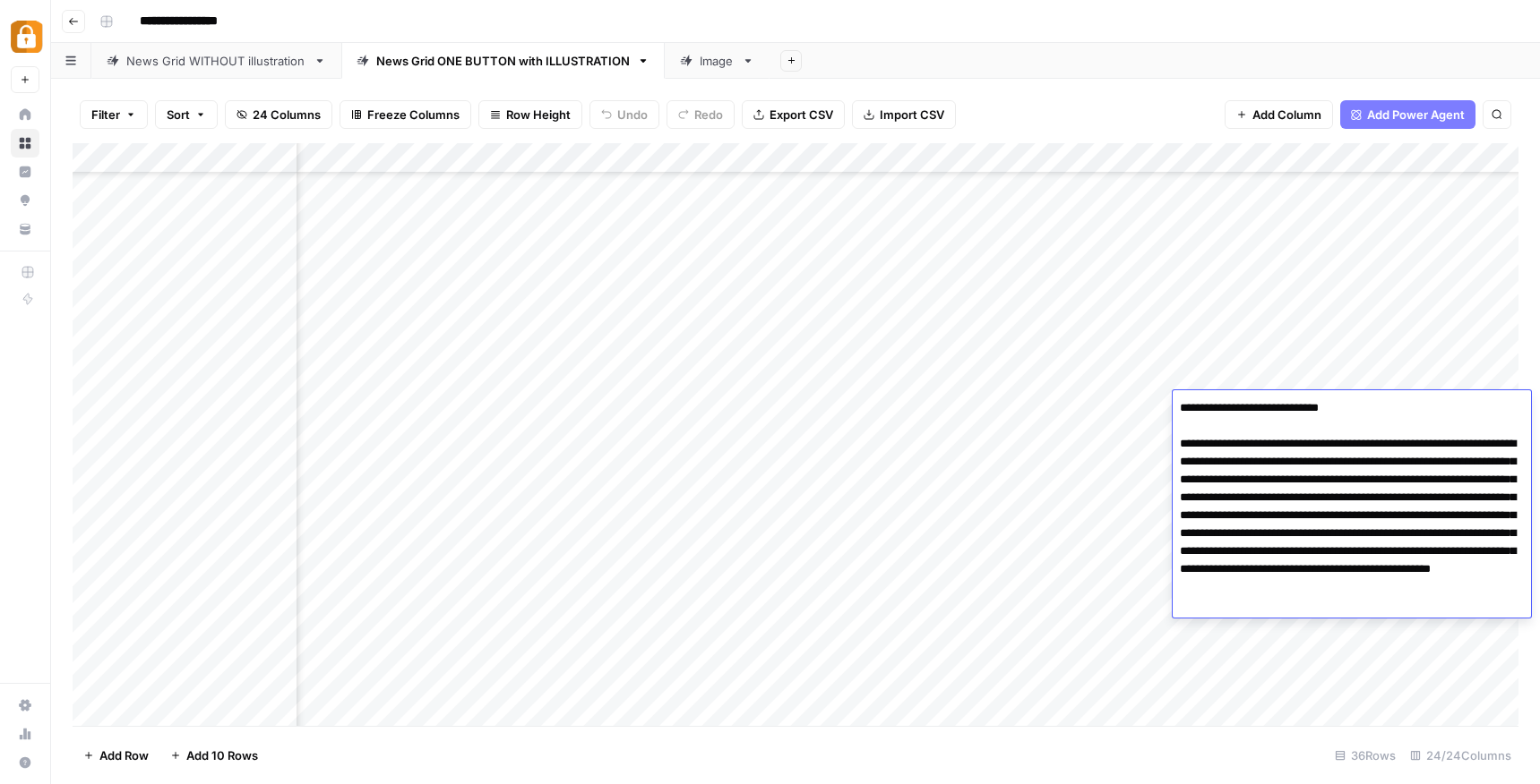
click at [1357, 423] on textarea "**********" at bounding box center [1351, 507] width 358 height 222
click at [1184, 407] on textarea "**********" at bounding box center [1351, 507] width 358 height 222
drag, startPoint x: 1182, startPoint y: 407, endPoint x: 1547, endPoint y: 660, distance: 444.1
click at [1539, 660] on html "**********" at bounding box center [770, 392] width 1540 height 784
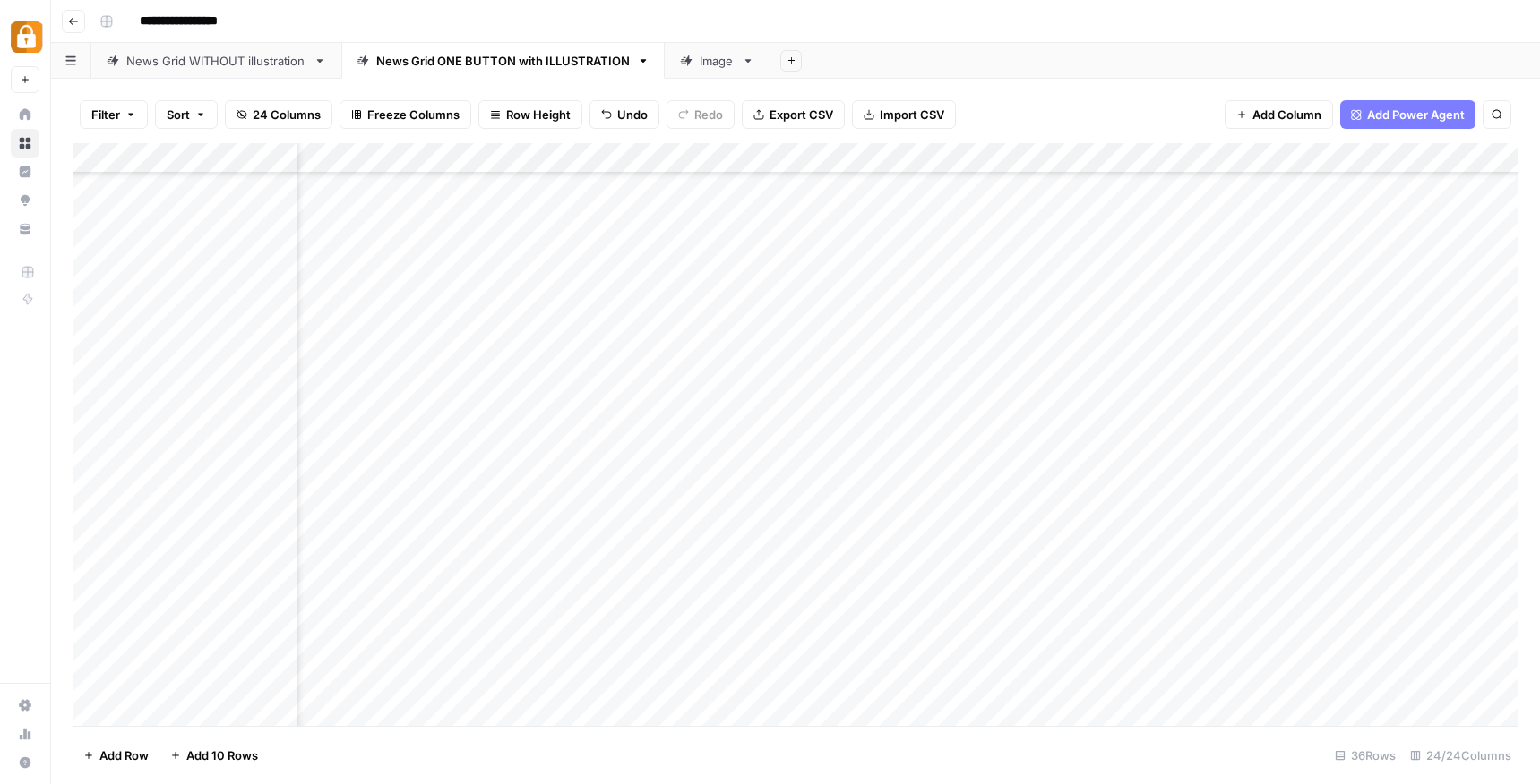
click at [1347, 412] on div "Add Column" at bounding box center [795, 434] width 1446 height 583
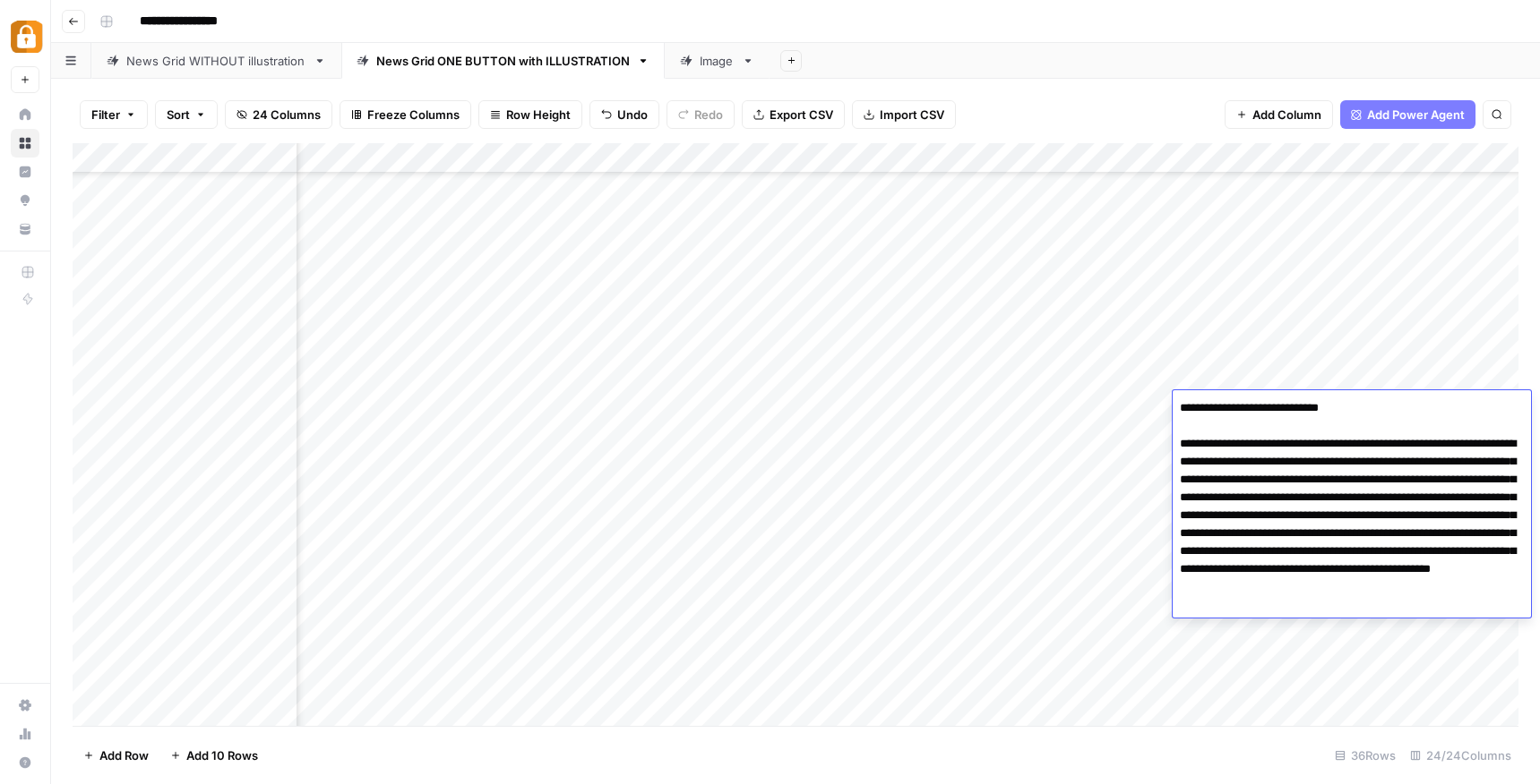
click at [1347, 412] on textarea "**********" at bounding box center [1351, 507] width 358 height 222
click at [1114, 87] on div "Filter Sort 24 Columns Freeze Columns Row Height Undo Redo Export CSV Import CS…" at bounding box center [795, 115] width 1446 height 58
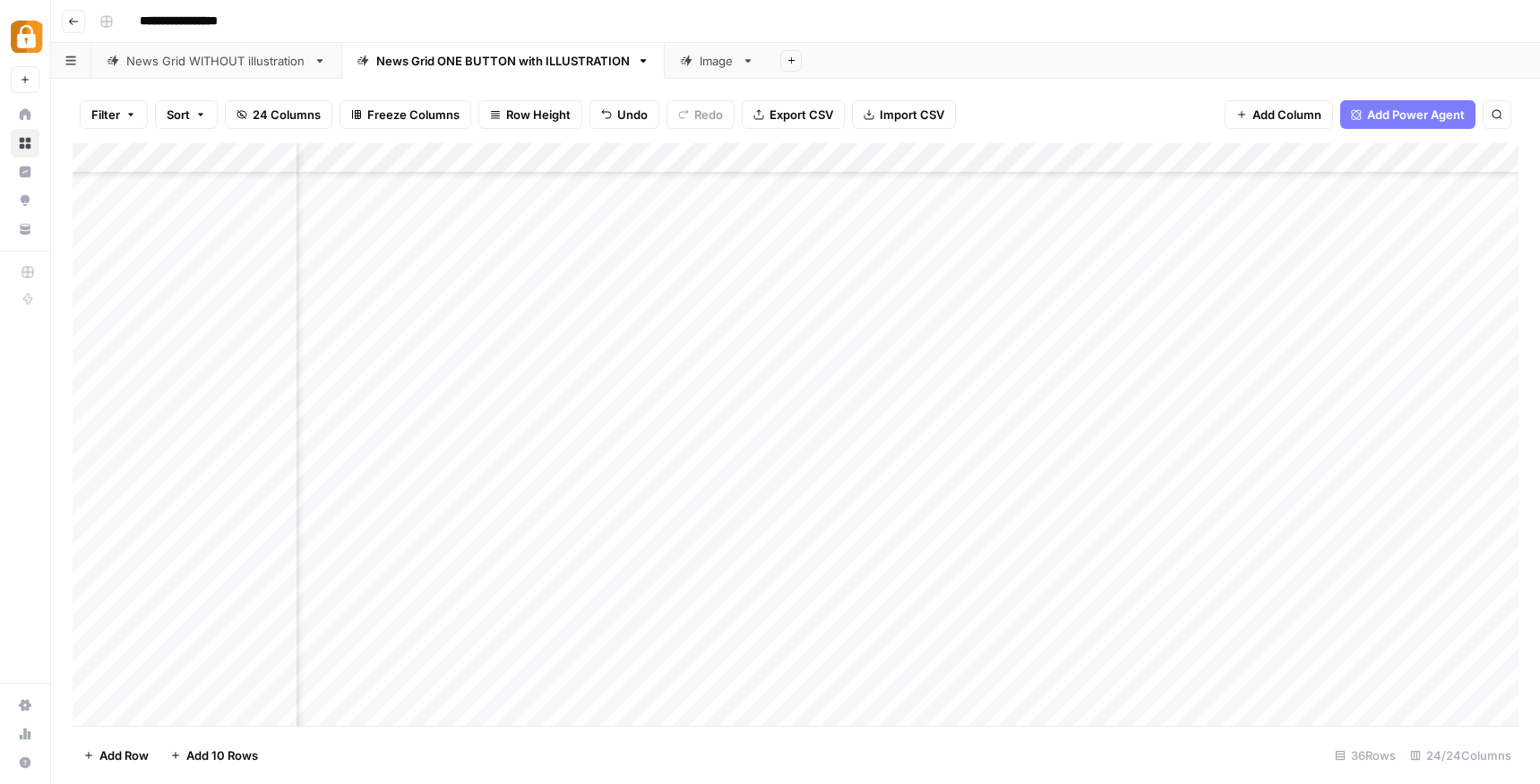
scroll to position [480, 2039]
click at [1082, 757] on footer "Add Row Add 10 Rows 36 Rows 24/24 Columns" at bounding box center [795, 755] width 1446 height 59
click at [1106, 710] on div "Add Column" at bounding box center [795, 434] width 1446 height 583
